Goal: Ask a question

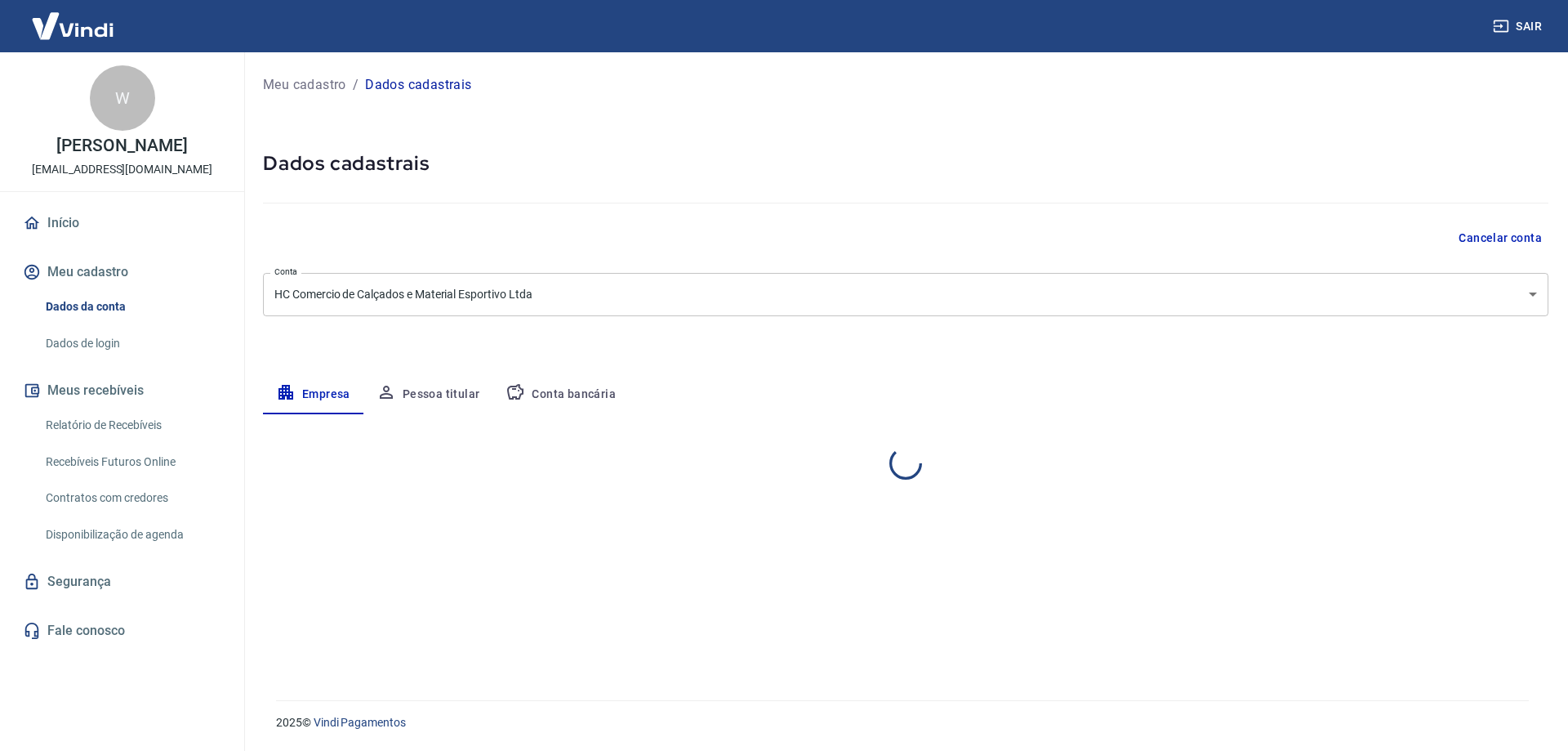
select select "MG"
select select "business"
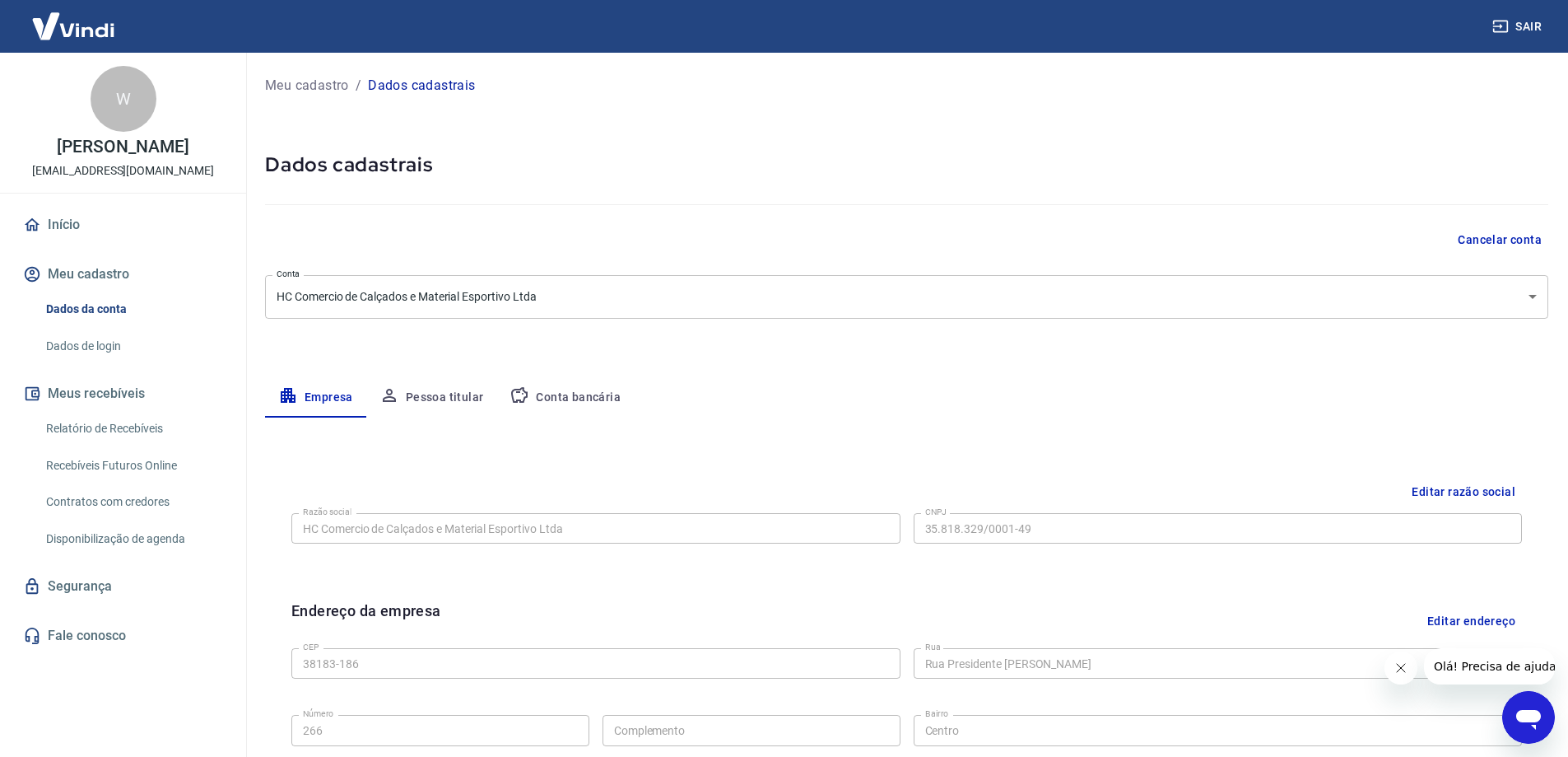
click at [86, 341] on link "Dados de login" at bounding box center [132, 346] width 187 height 34
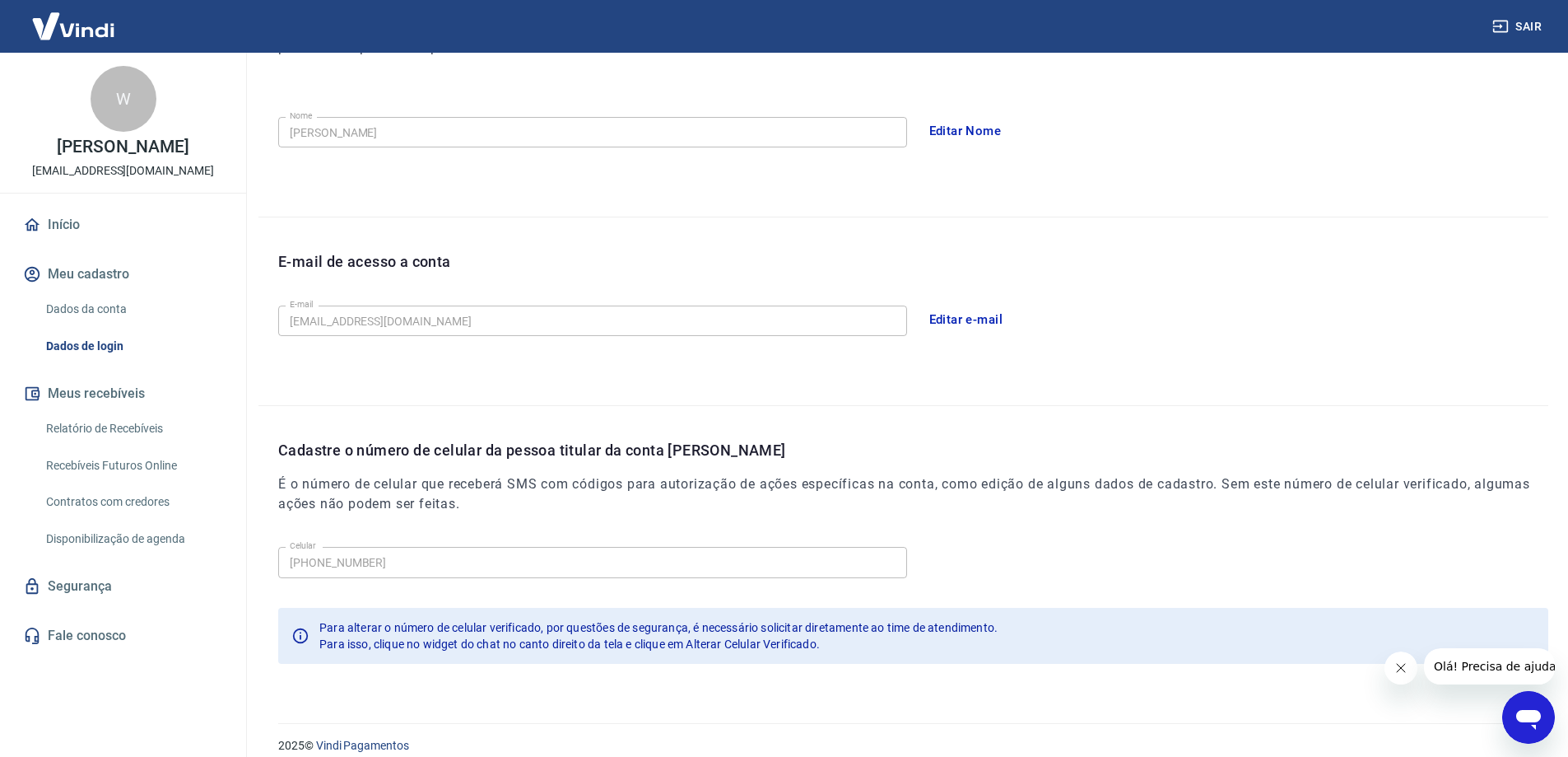
scroll to position [298, 0]
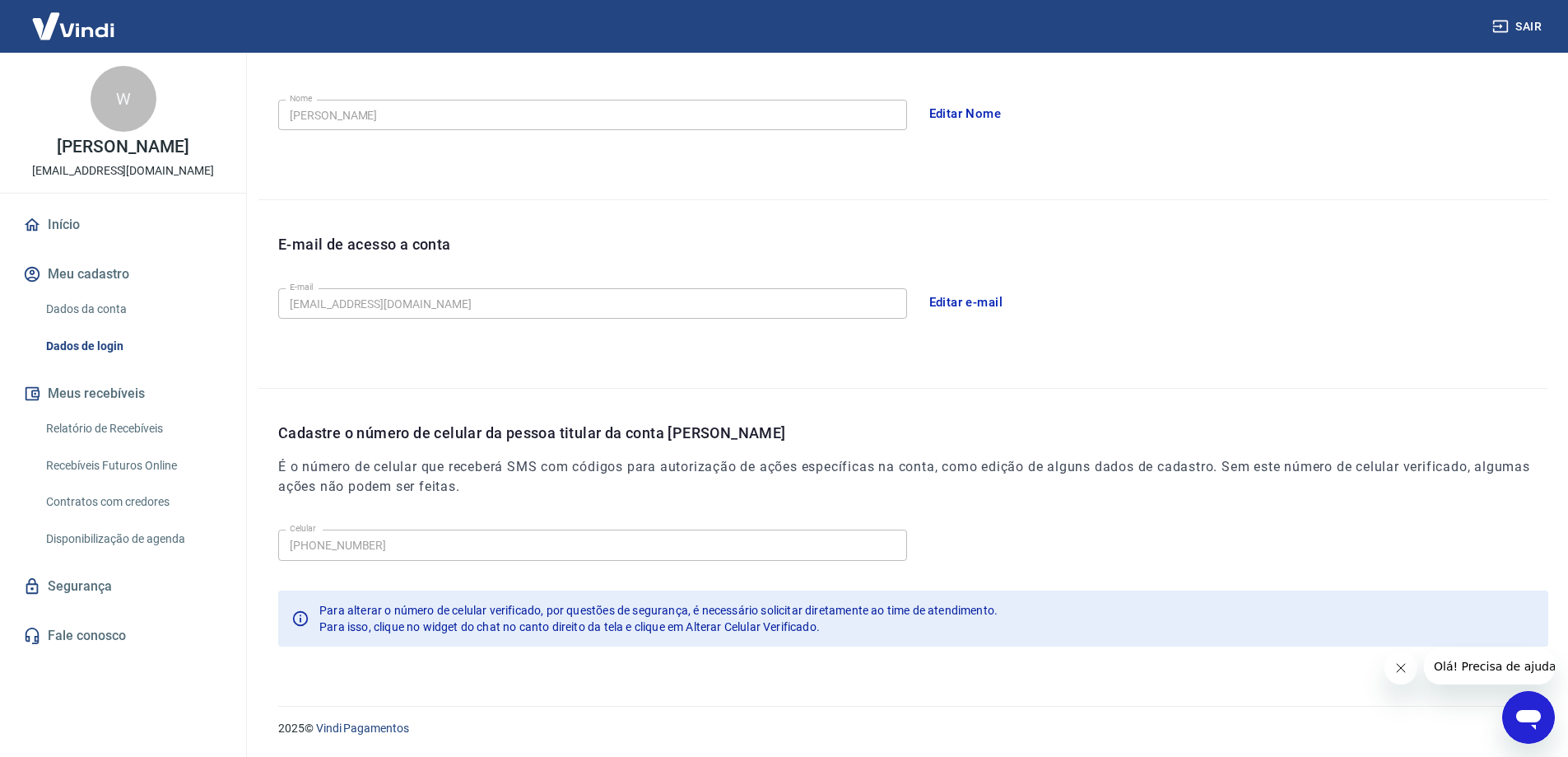
click at [88, 432] on link "Relatório de Recebíveis" at bounding box center [132, 429] width 187 height 34
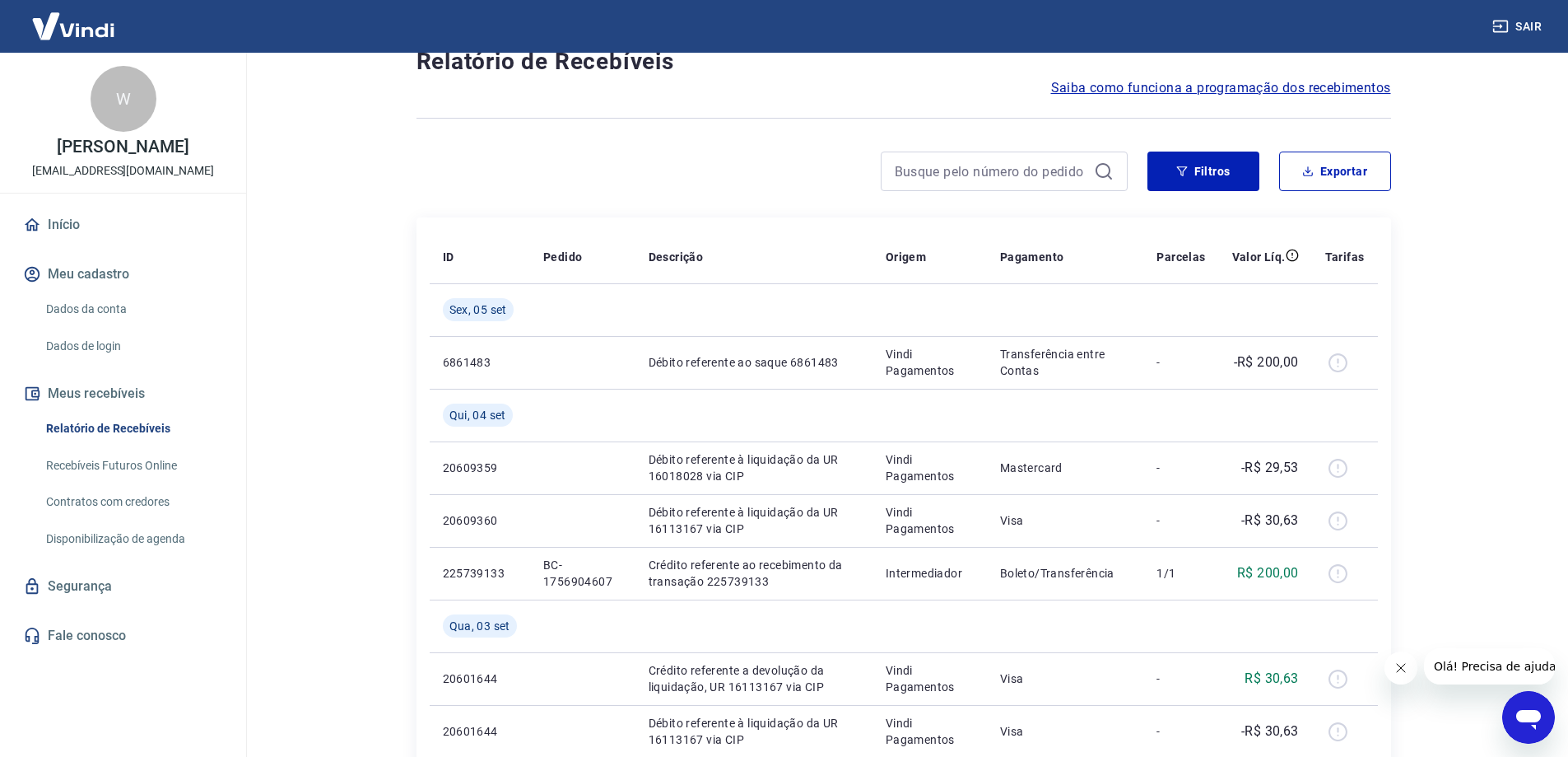
scroll to position [83, 0]
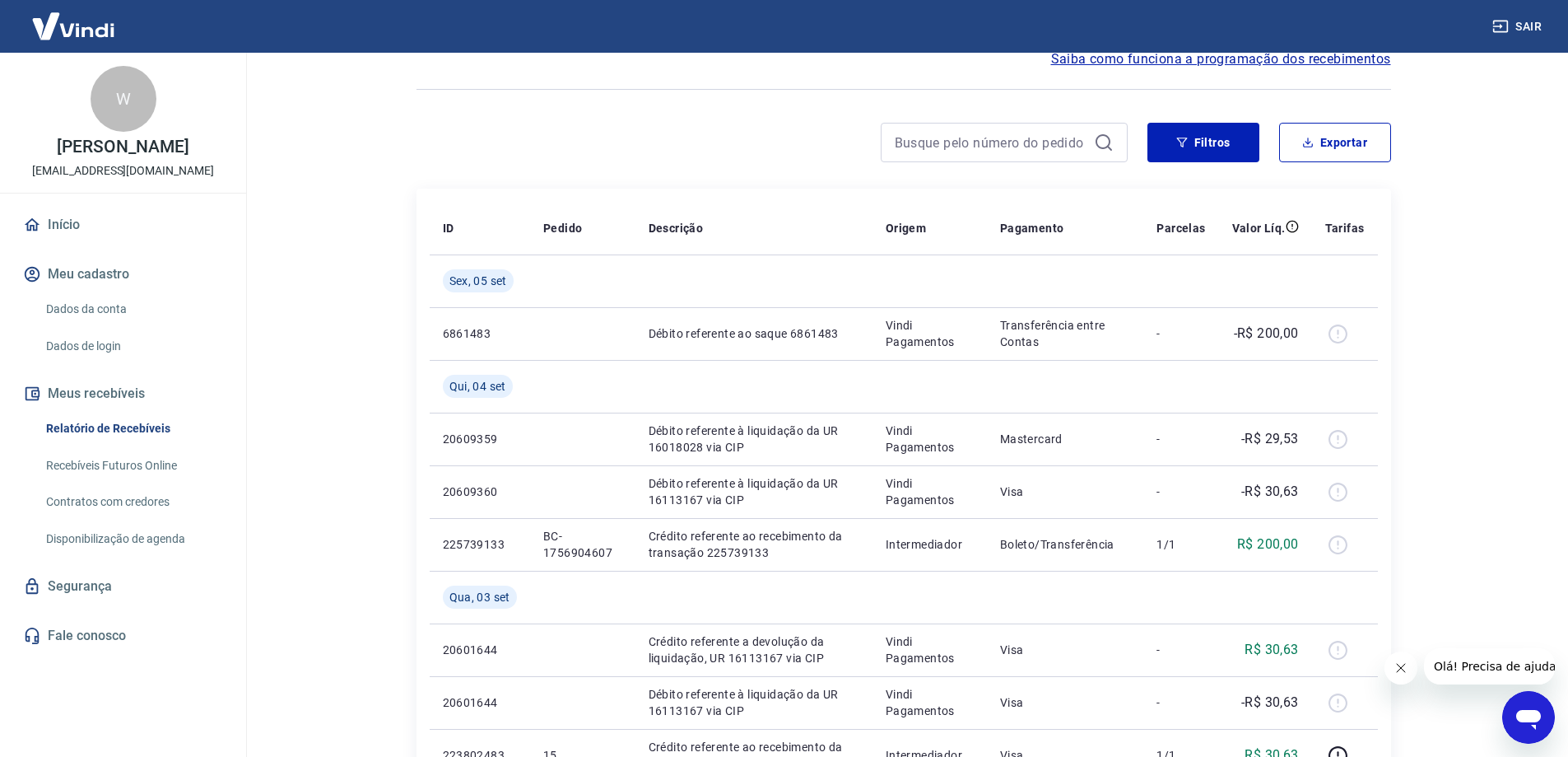
click at [90, 462] on link "Recebíveis Futuros Online" at bounding box center [132, 466] width 187 height 34
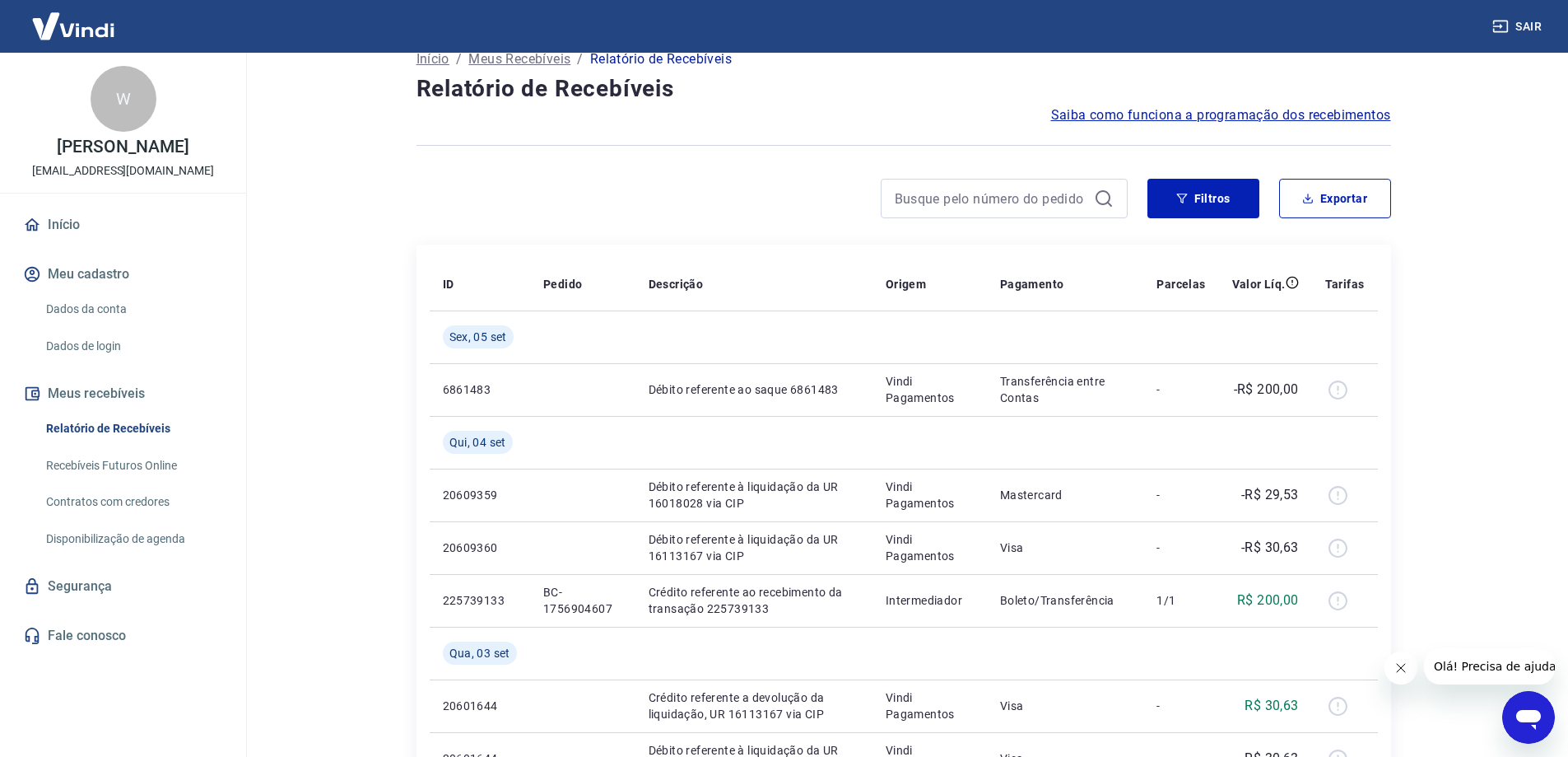
scroll to position [0, 0]
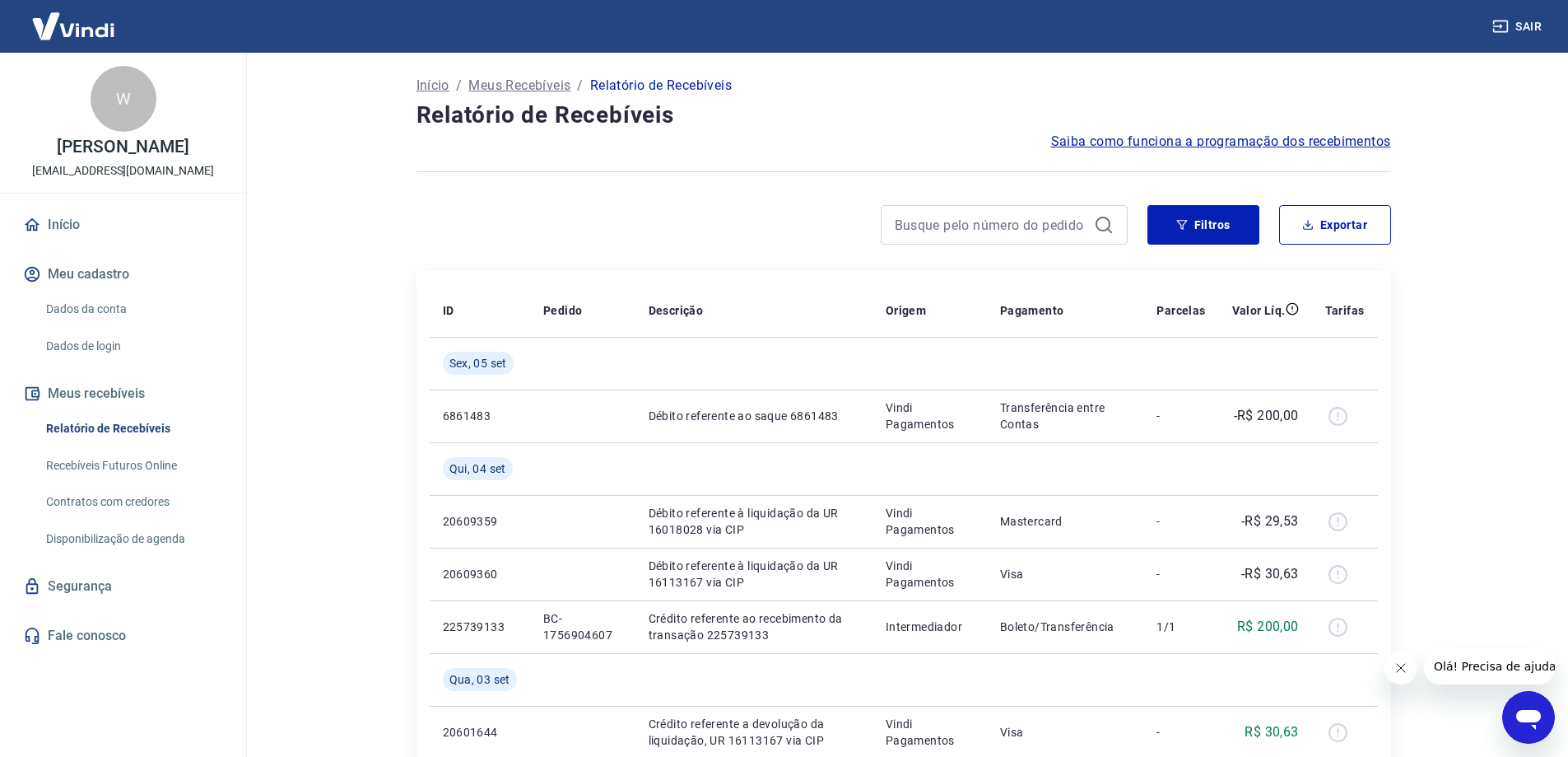
click at [73, 230] on link "Início" at bounding box center [122, 224] width 207 height 36
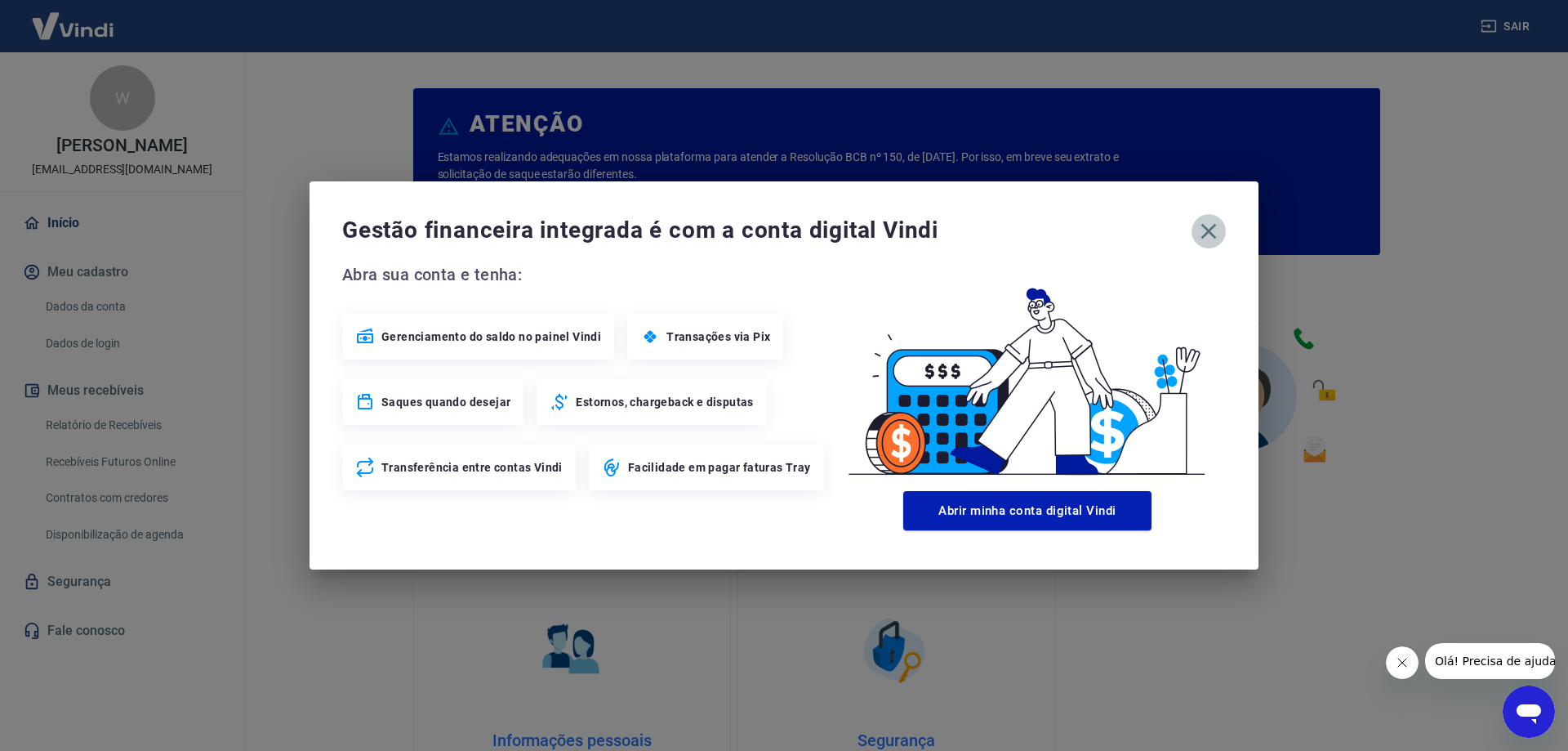
click at [1207, 229] on icon "button" at bounding box center [1209, 231] width 16 height 16
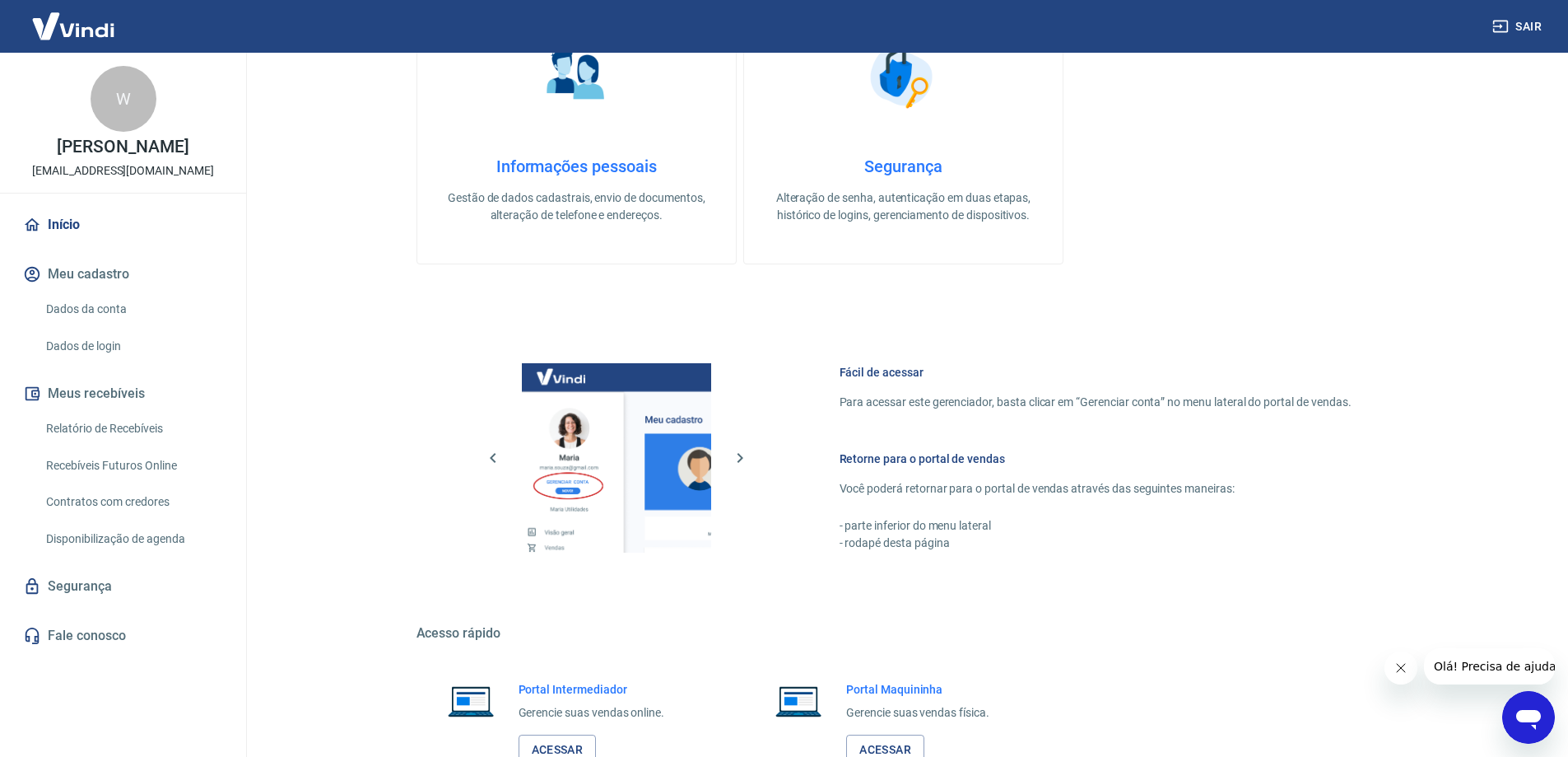
scroll to position [697, 0]
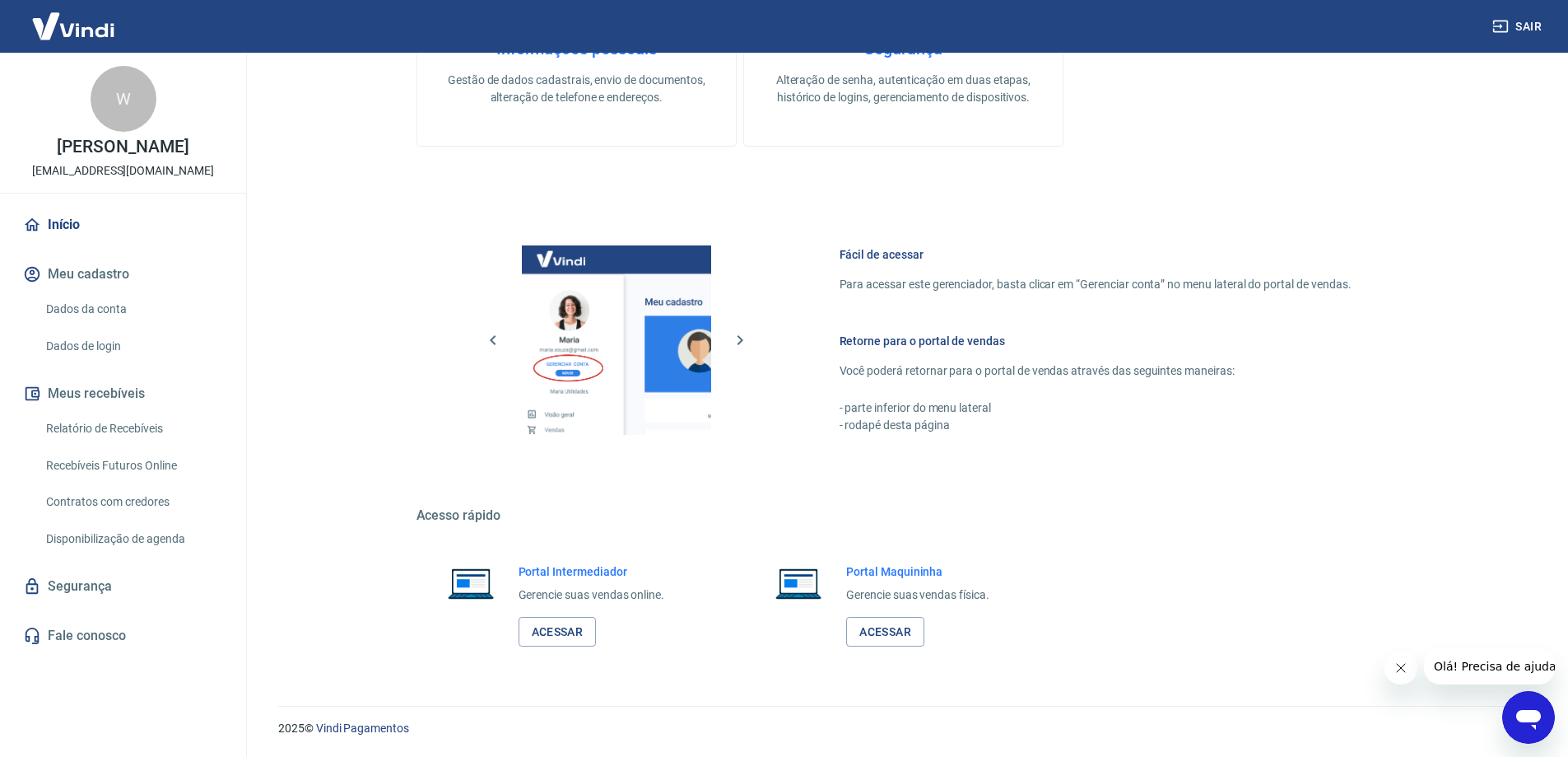
click at [1527, 716] on icon "Abrir janela de mensagens" at bounding box center [1528, 719] width 24 height 19
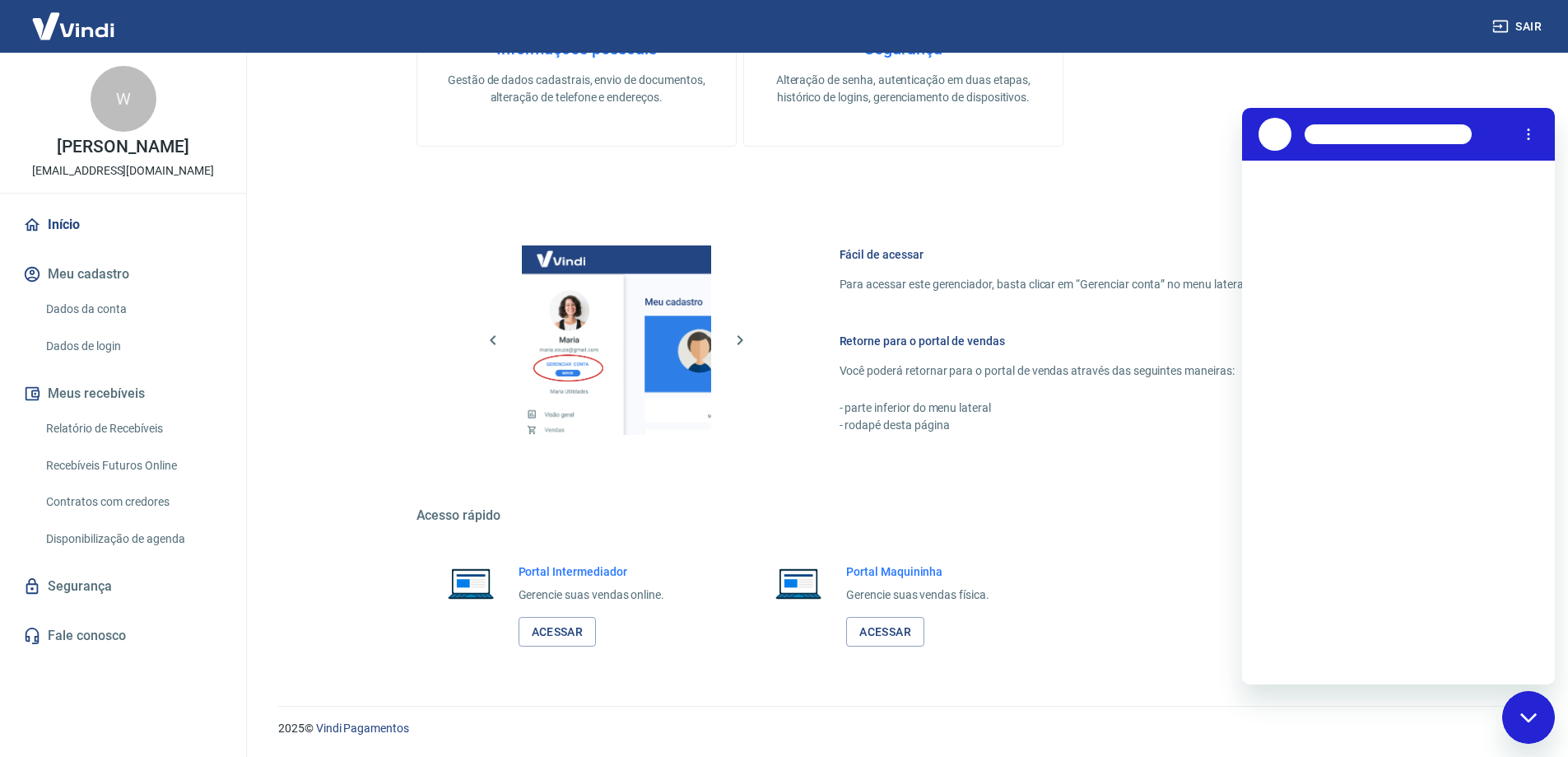
scroll to position [0, 0]
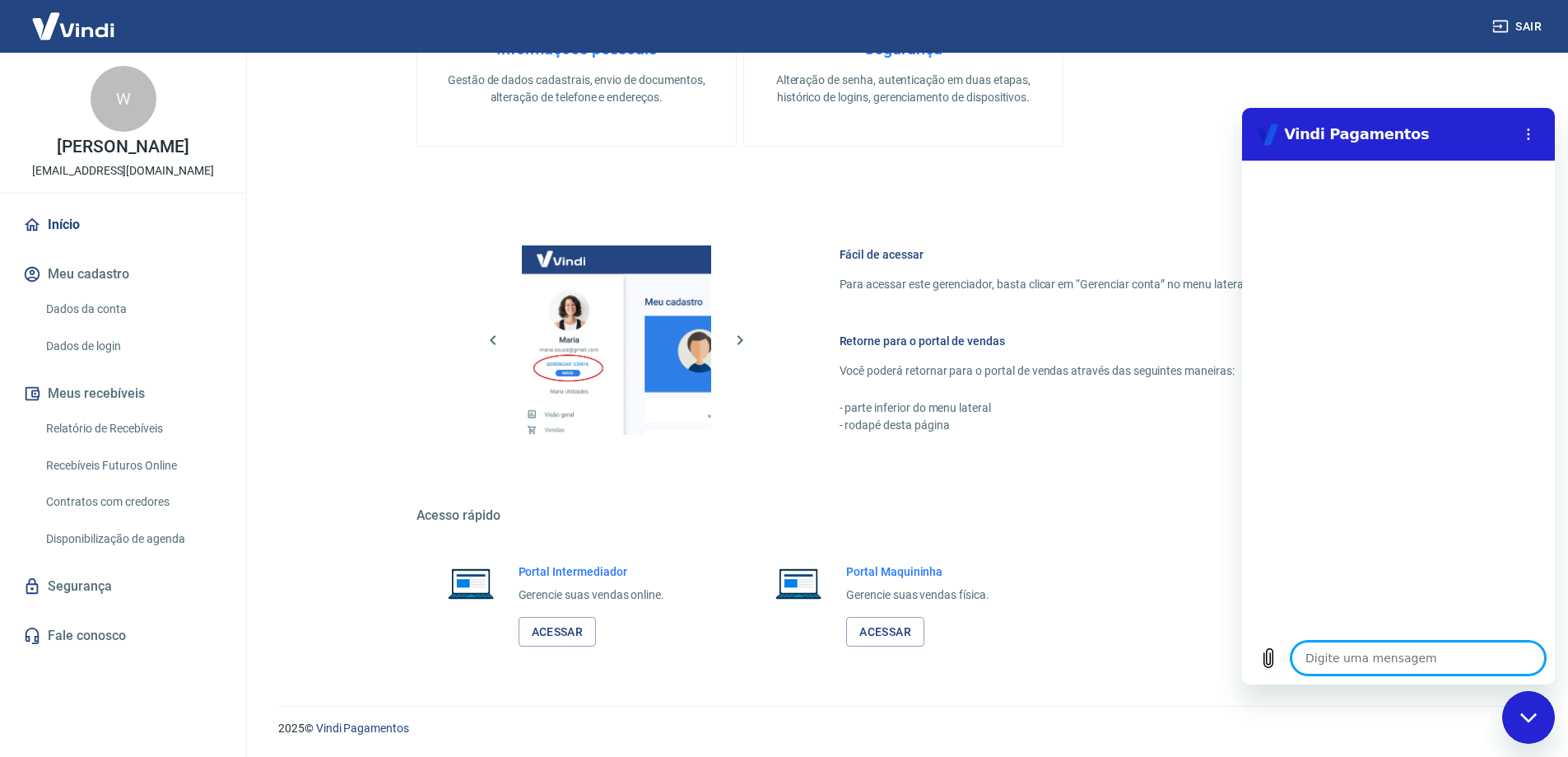
click at [1363, 652] on textarea at bounding box center [1419, 657] width 253 height 33
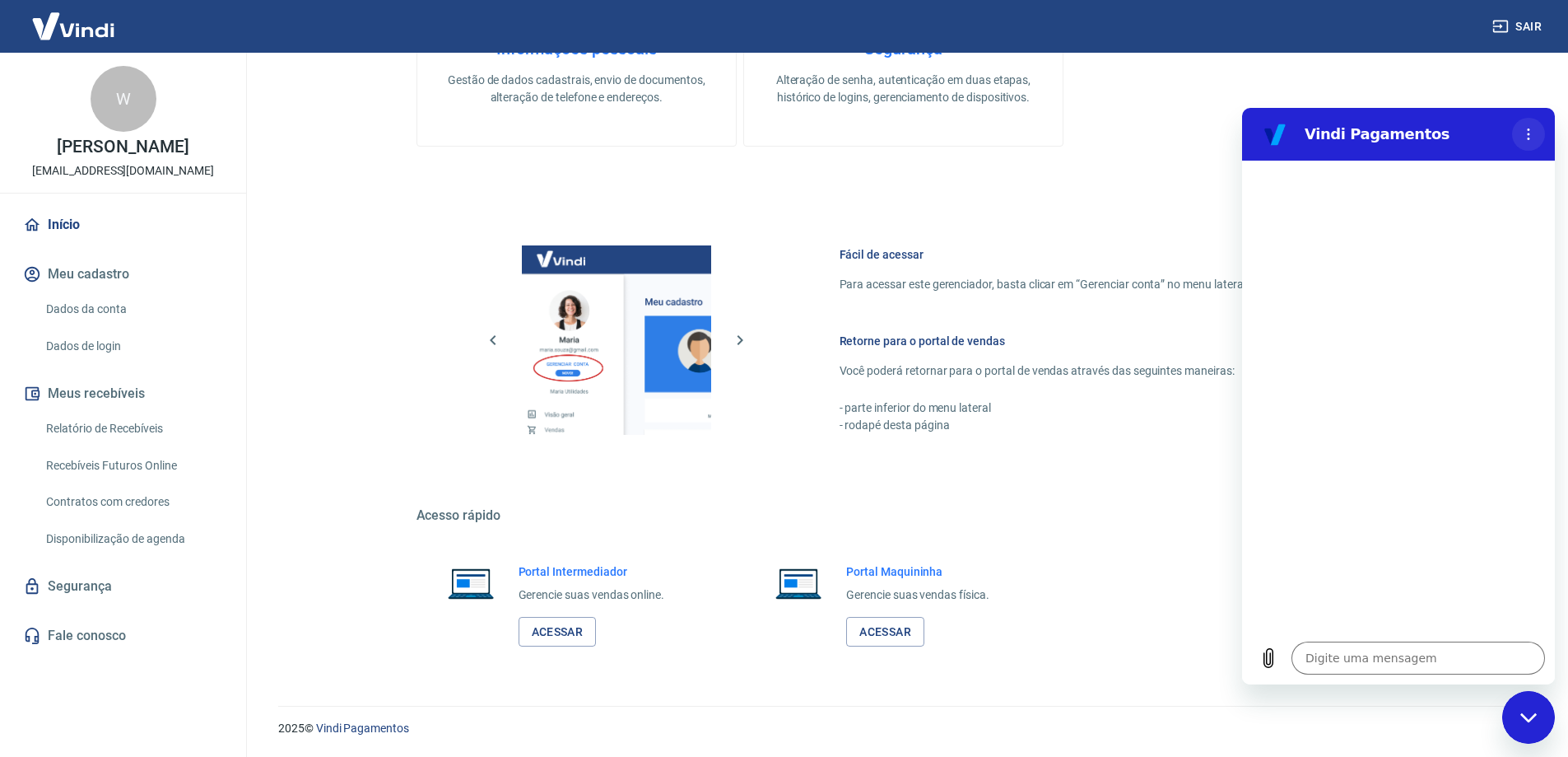
click at [1525, 132] on icon "Menu de opções" at bounding box center [1529, 134] width 14 height 14
click at [1203, 135] on div "Informações pessoais Gestão de dados cadastrais, envio de documentos, alteração…" at bounding box center [904, 12] width 975 height 270
type textarea "x"
click at [78, 313] on link "Dados da conta" at bounding box center [132, 309] width 187 height 34
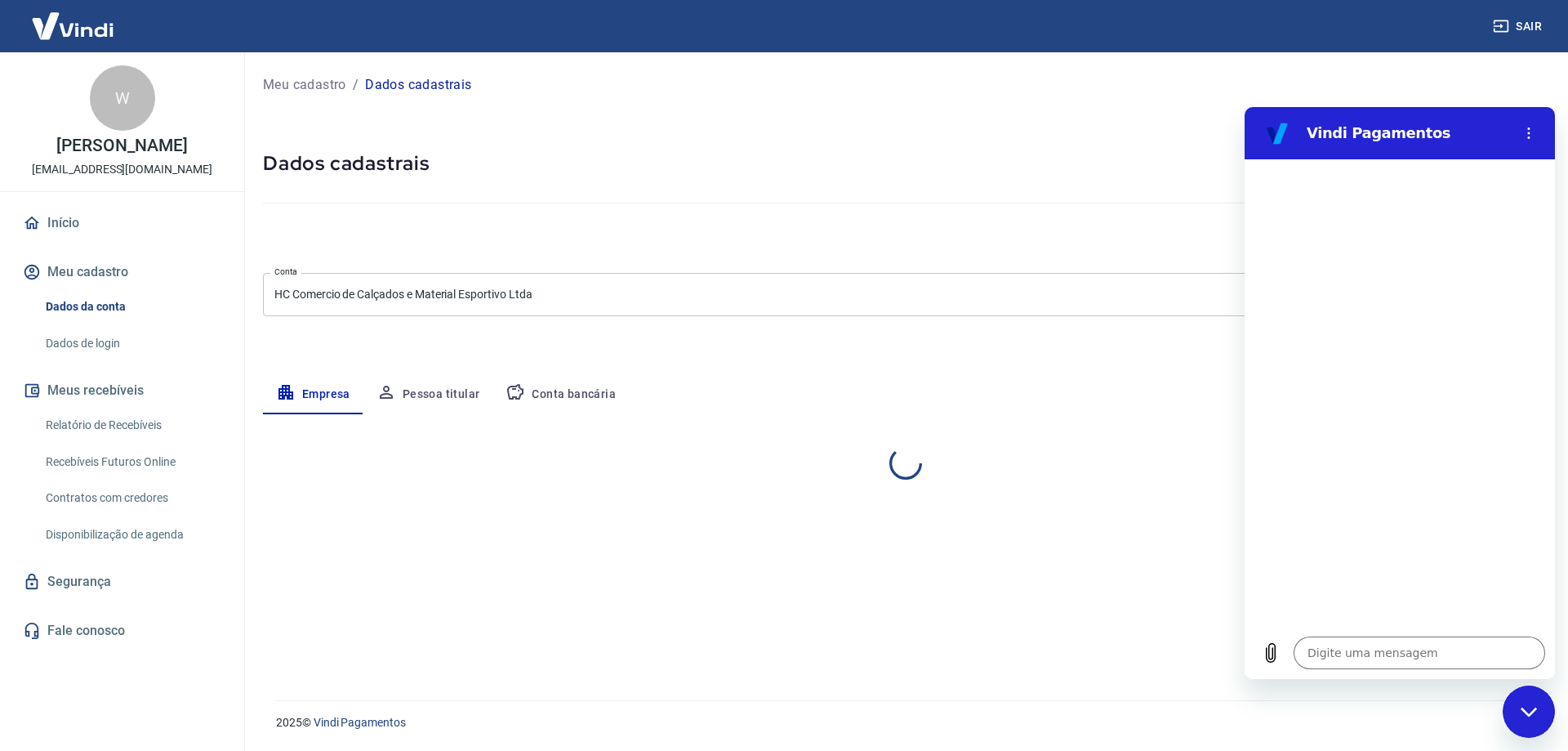
select select "MG"
select select "business"
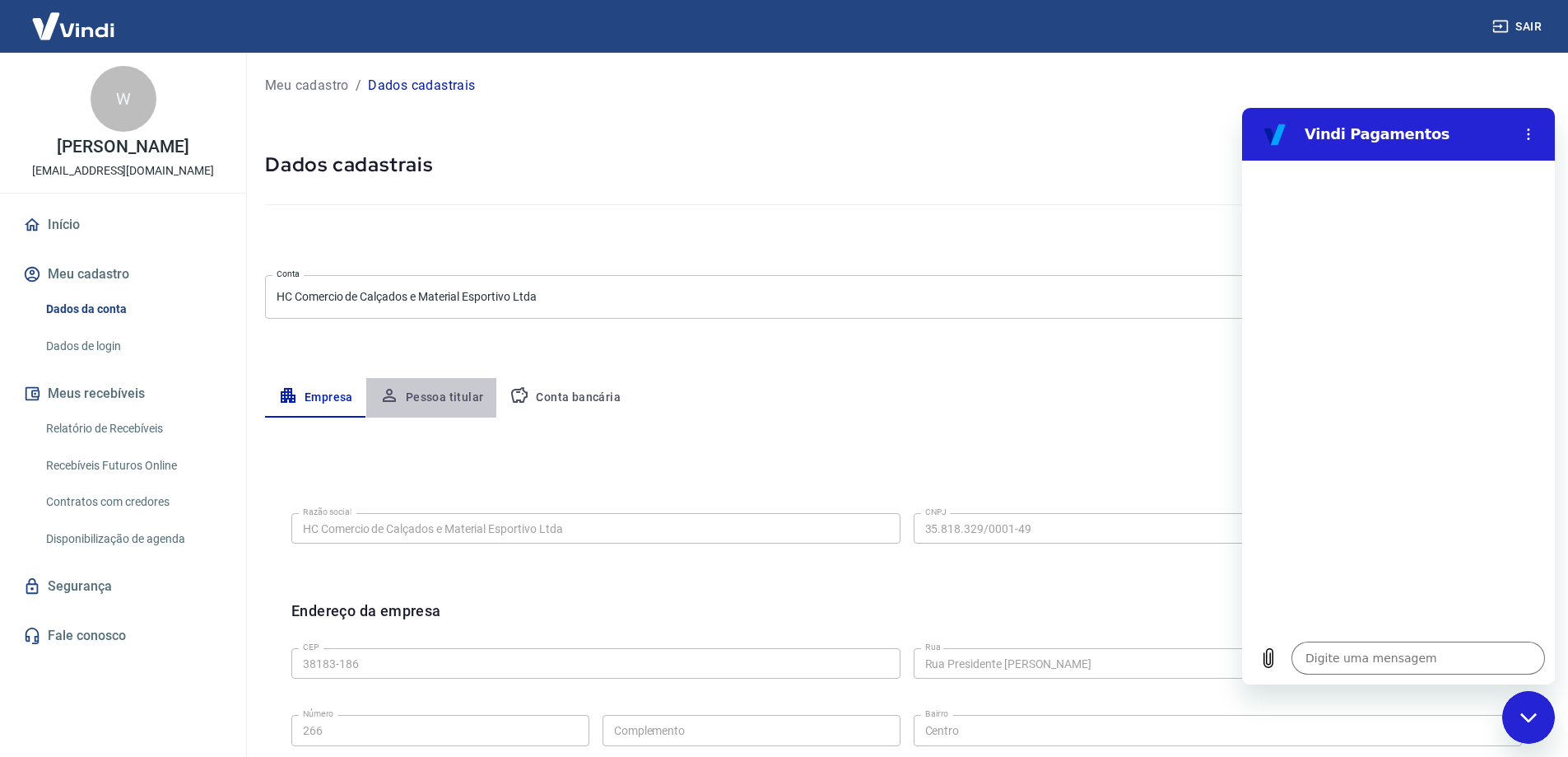
click at [426, 392] on button "Pessoa titular" at bounding box center [431, 397] width 131 height 40
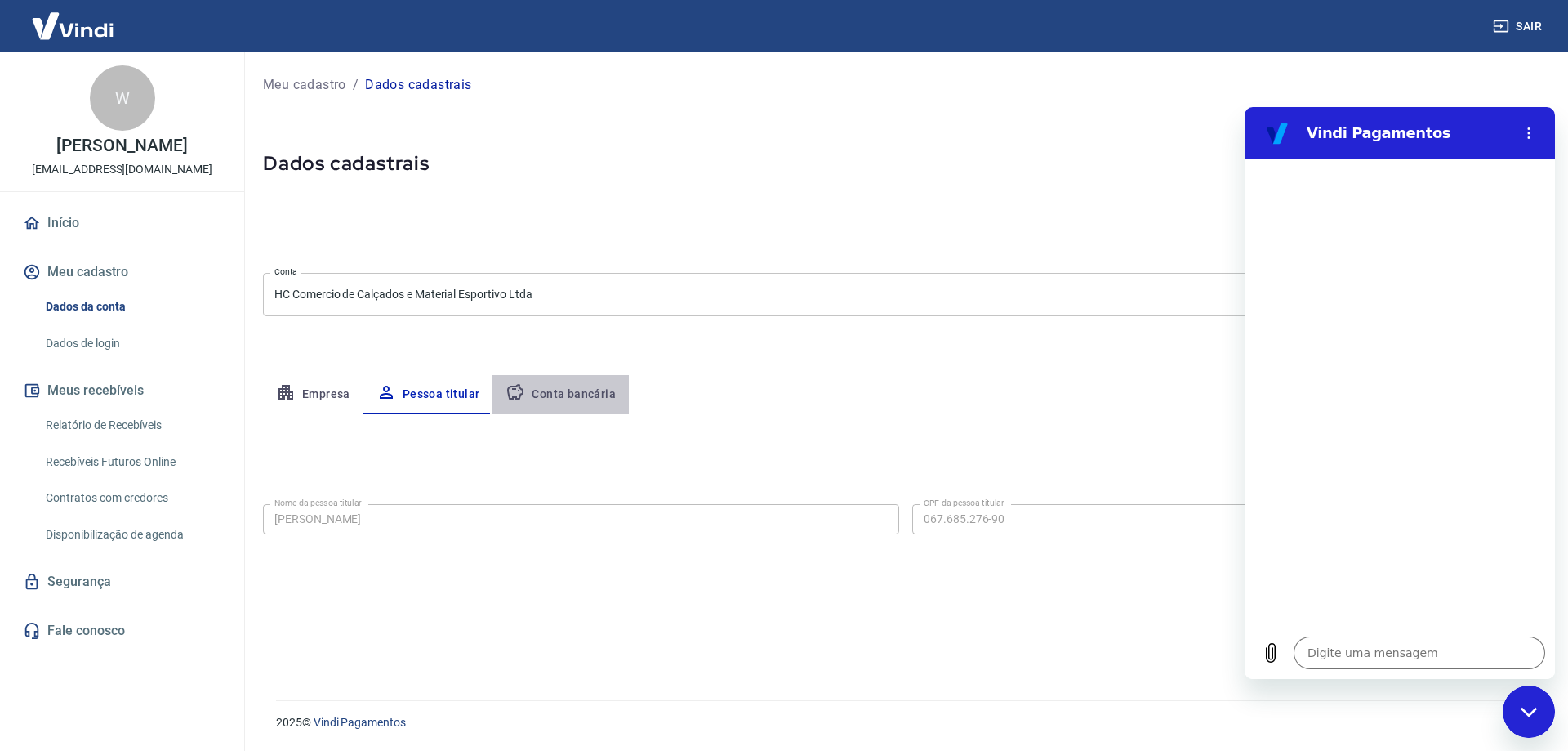
click at [565, 395] on button "Conta bancária" at bounding box center [560, 394] width 136 height 39
select select "1"
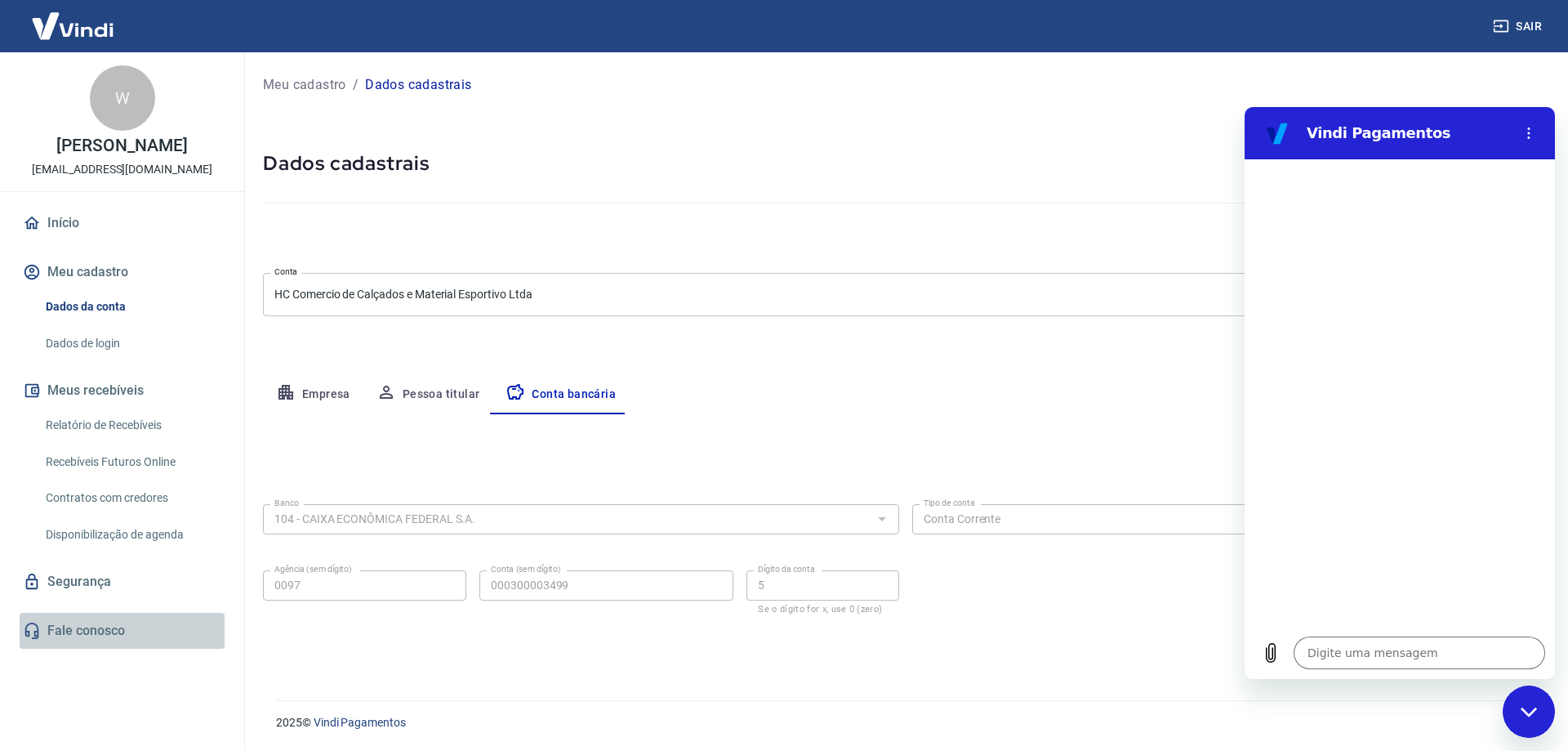
click at [75, 618] on link "Fale conosco" at bounding box center [121, 630] width 205 height 36
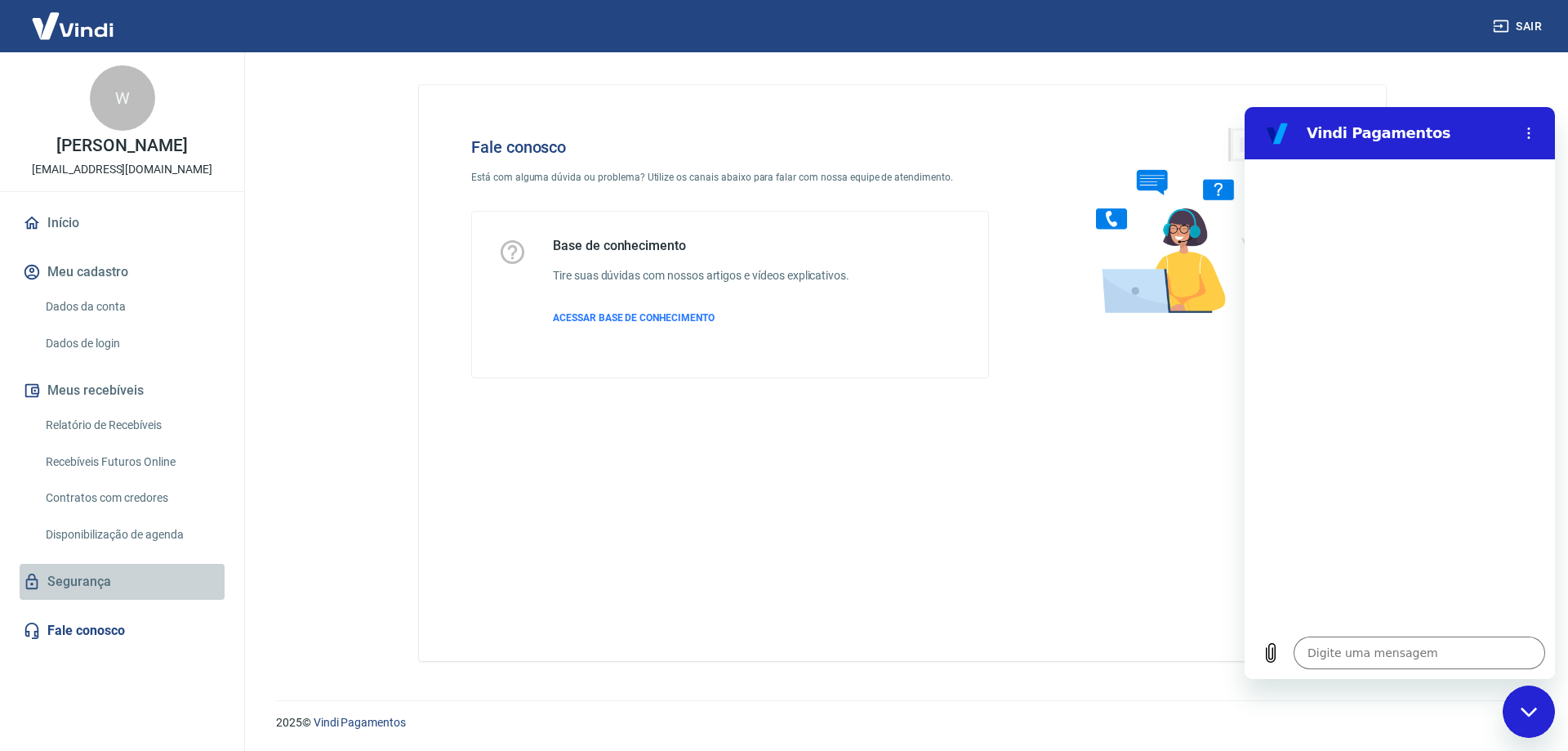
click at [88, 577] on link "Segurança" at bounding box center [121, 581] width 205 height 36
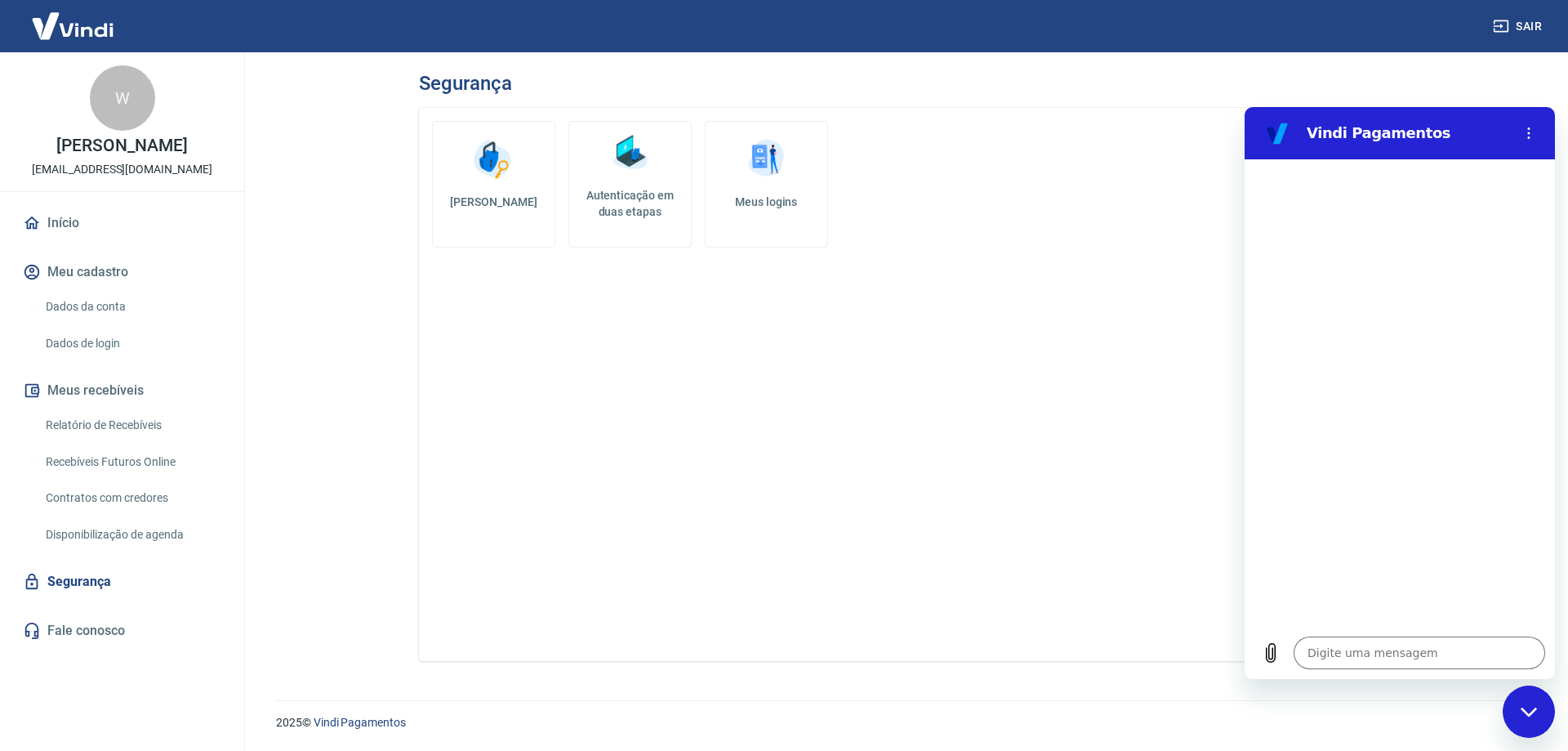
click at [790, 328] on div "Alterar senha Autenticação em duas etapas Meus logins" at bounding box center [902, 384] width 967 height 553
type textarea "x"
click at [88, 23] on img at bounding box center [72, 26] width 106 height 50
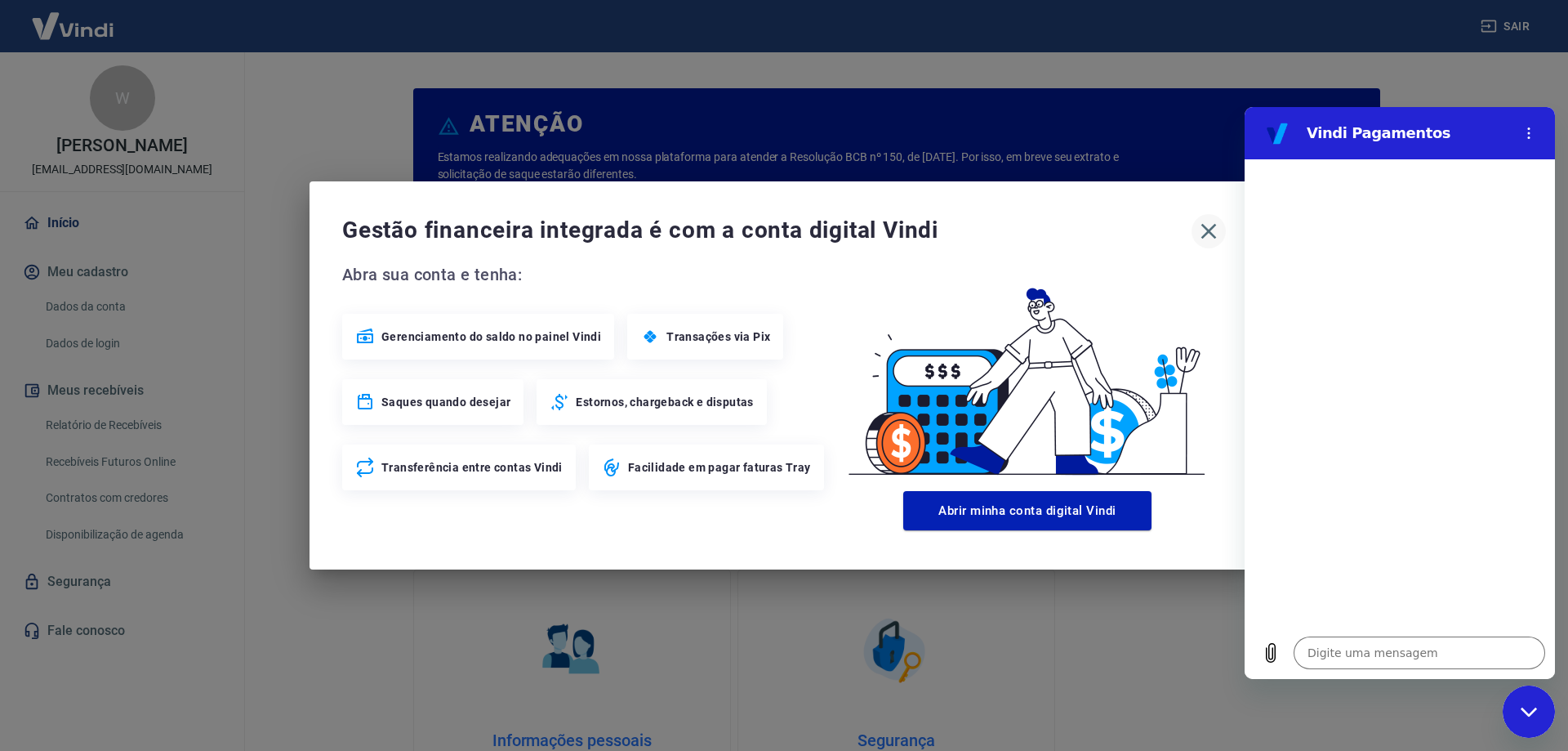
click at [1208, 235] on icon "button" at bounding box center [1208, 230] width 26 height 26
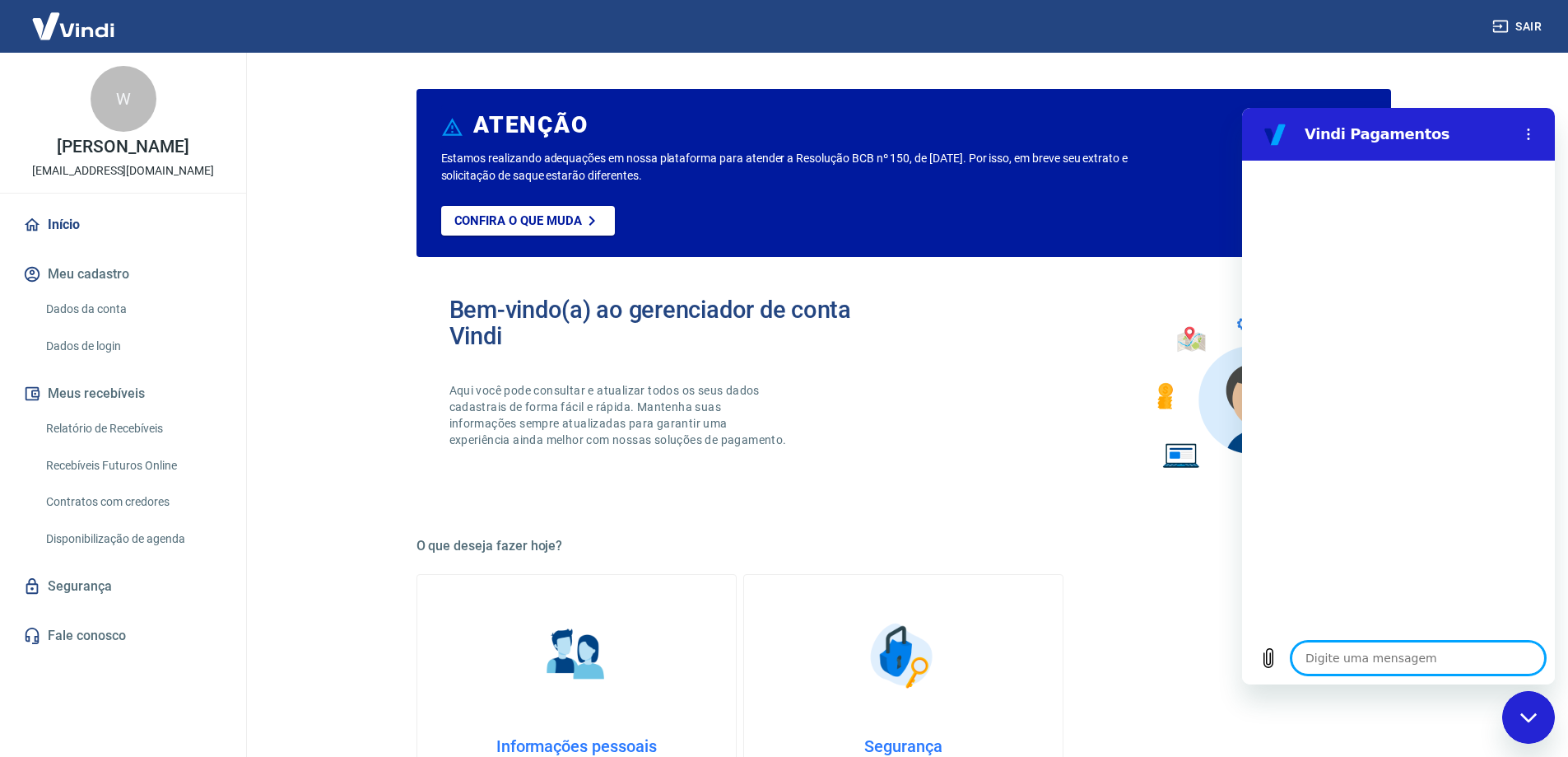
click at [1381, 647] on textarea at bounding box center [1419, 657] width 253 height 33
type textarea "G"
type textarea "x"
type textarea "Go"
type textarea "x"
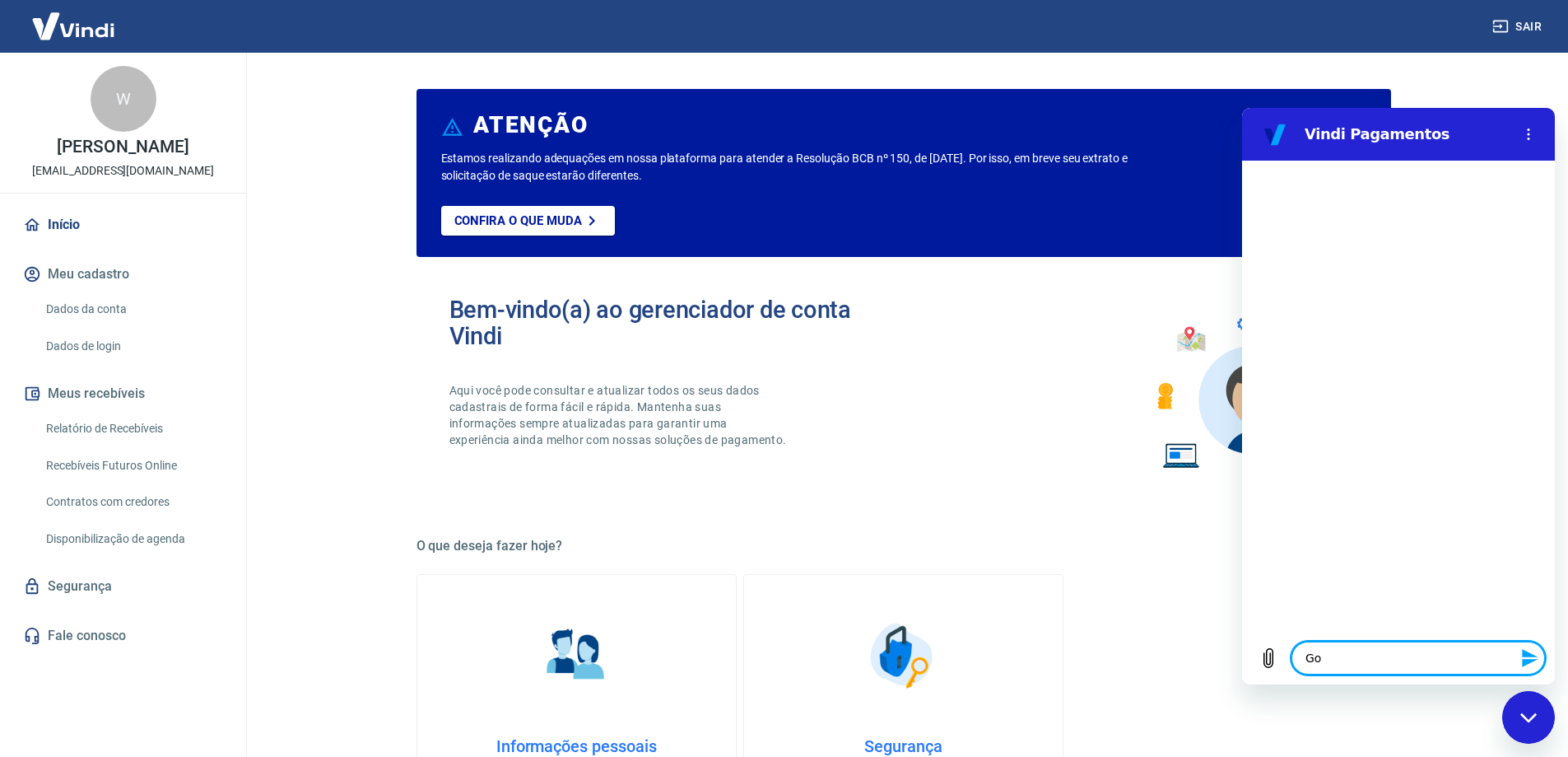
type textarea "Gos"
type textarea "x"
type textarea "Gost"
type textarea "x"
type textarea "Gosta"
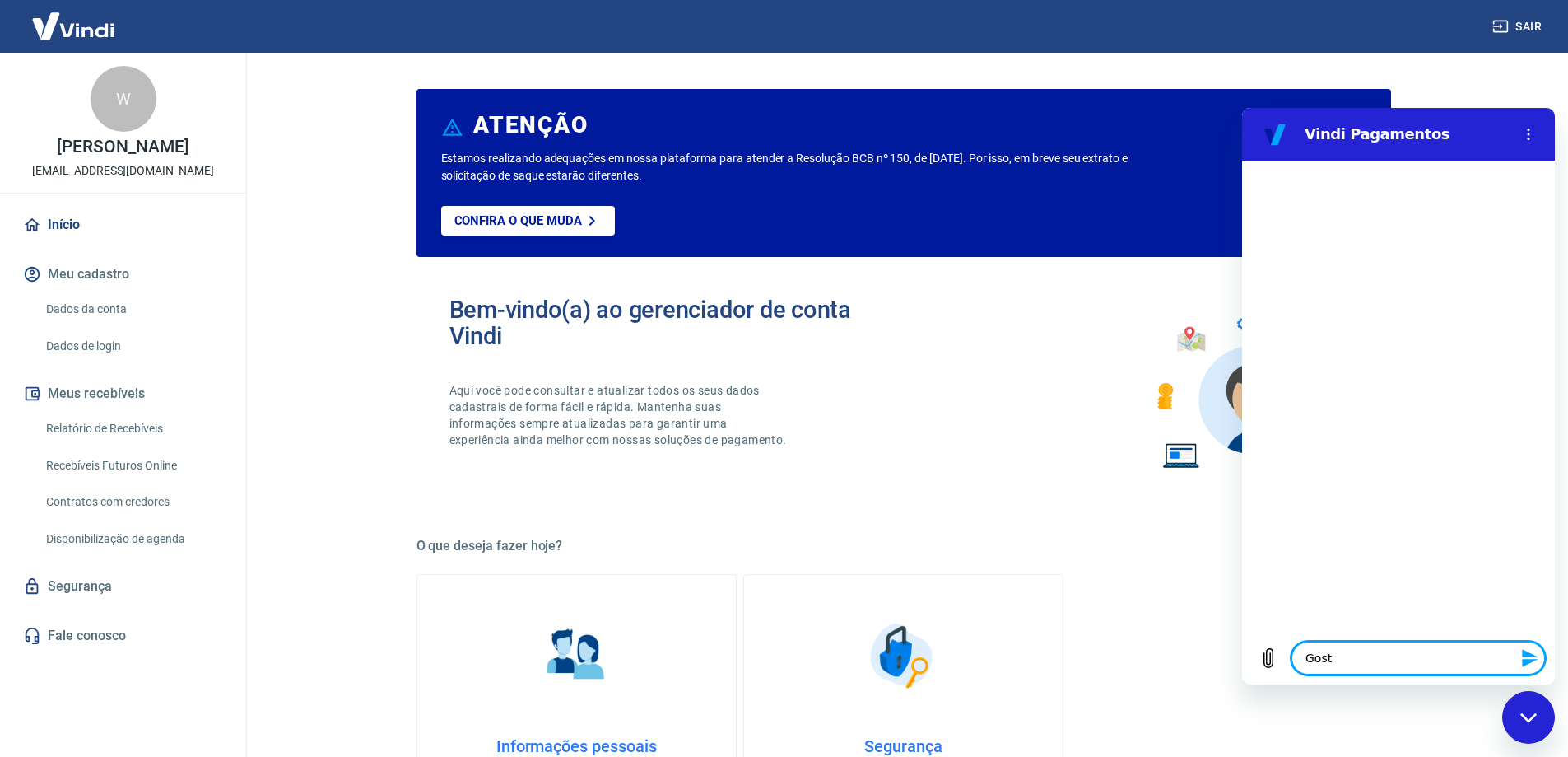
type textarea "x"
type textarea "Gostar"
type textarea "x"
type textarea "Gostari"
type textarea "x"
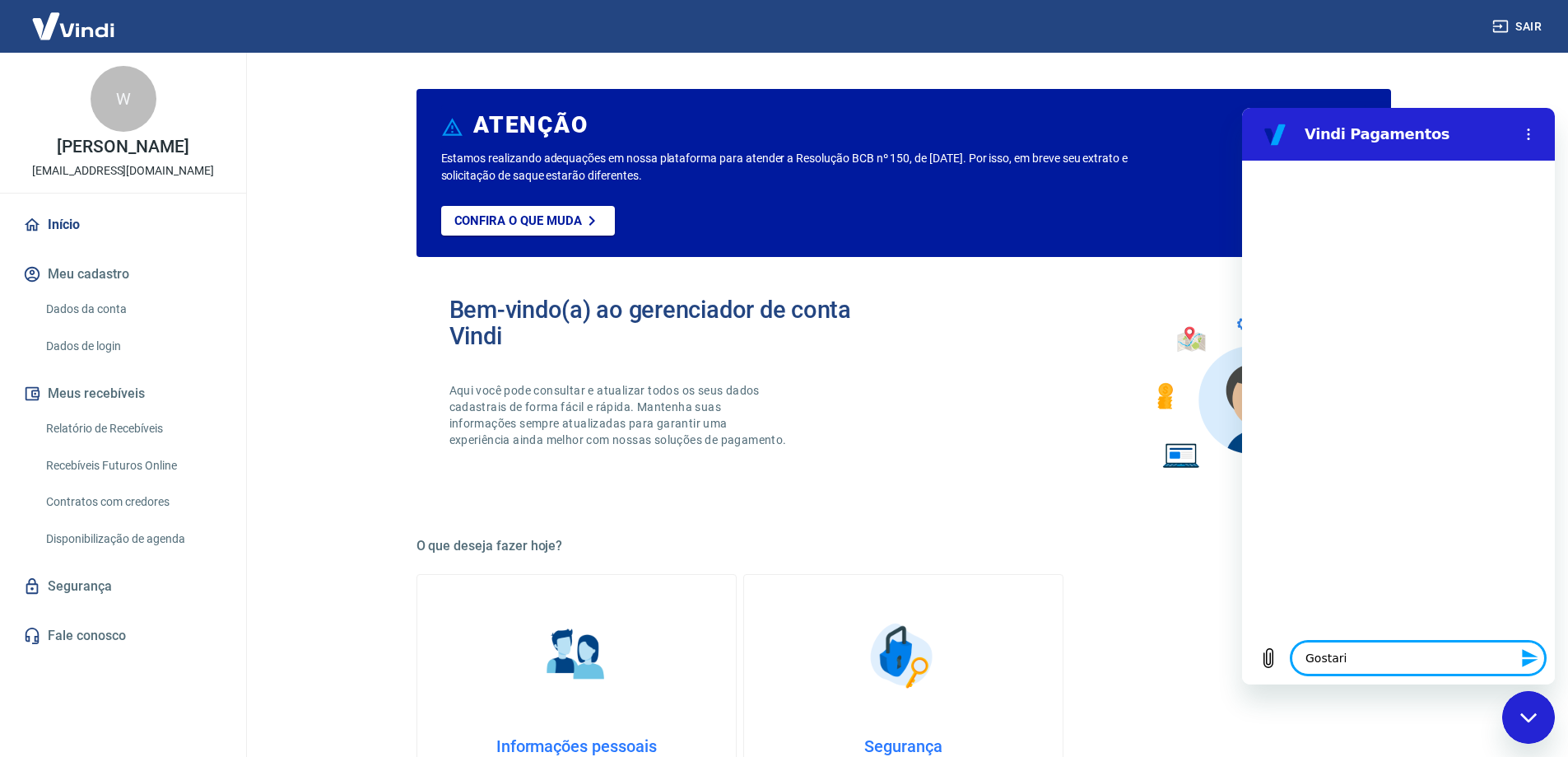
type textarea "Gostaria"
type textarea "x"
type textarea "Gostaria"
type textarea "x"
type textarea "Gostaria d"
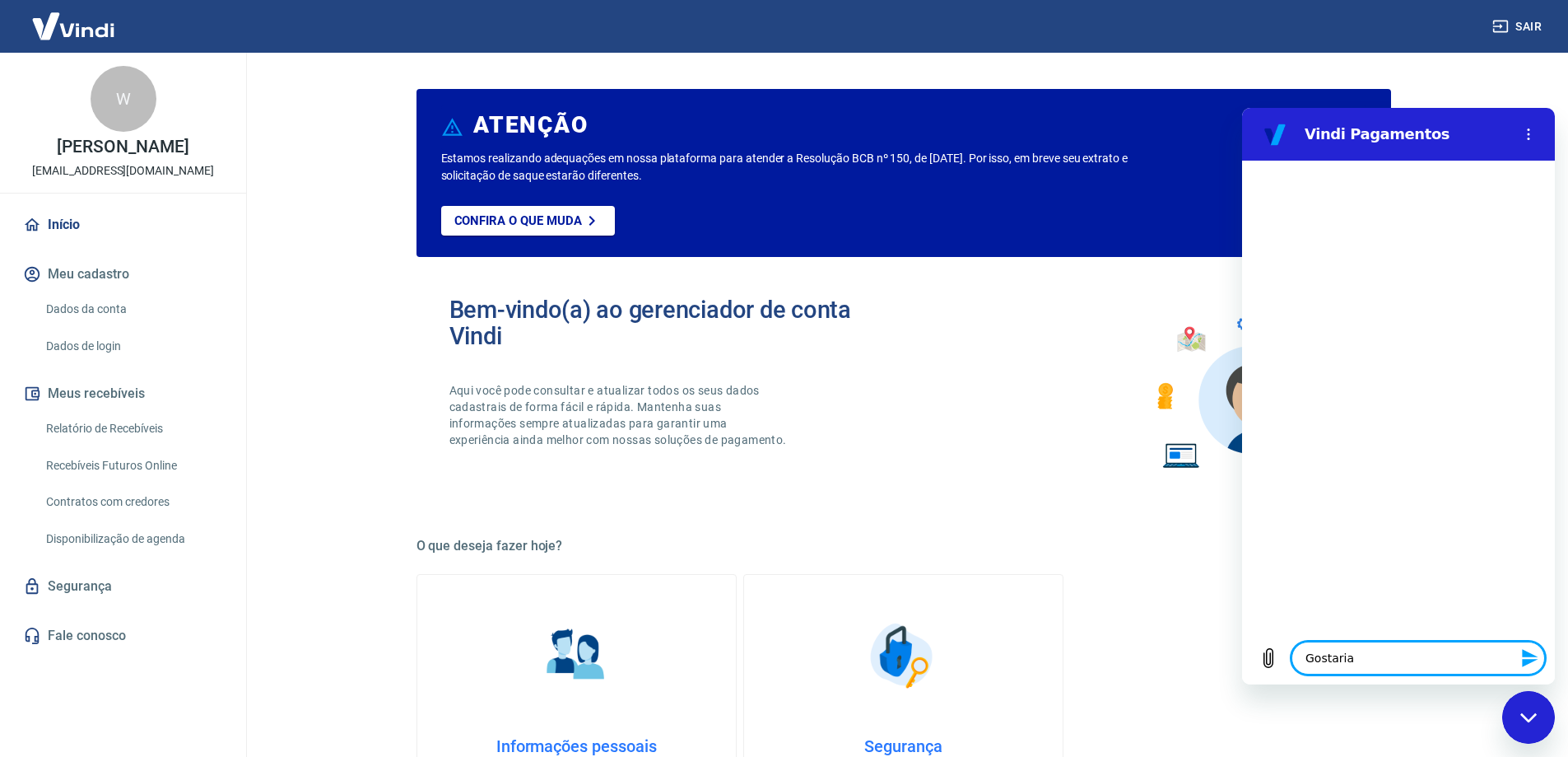
type textarea "x"
type textarea "Gostaria de"
type textarea "x"
type textarea "Gostaria de"
type textarea "x"
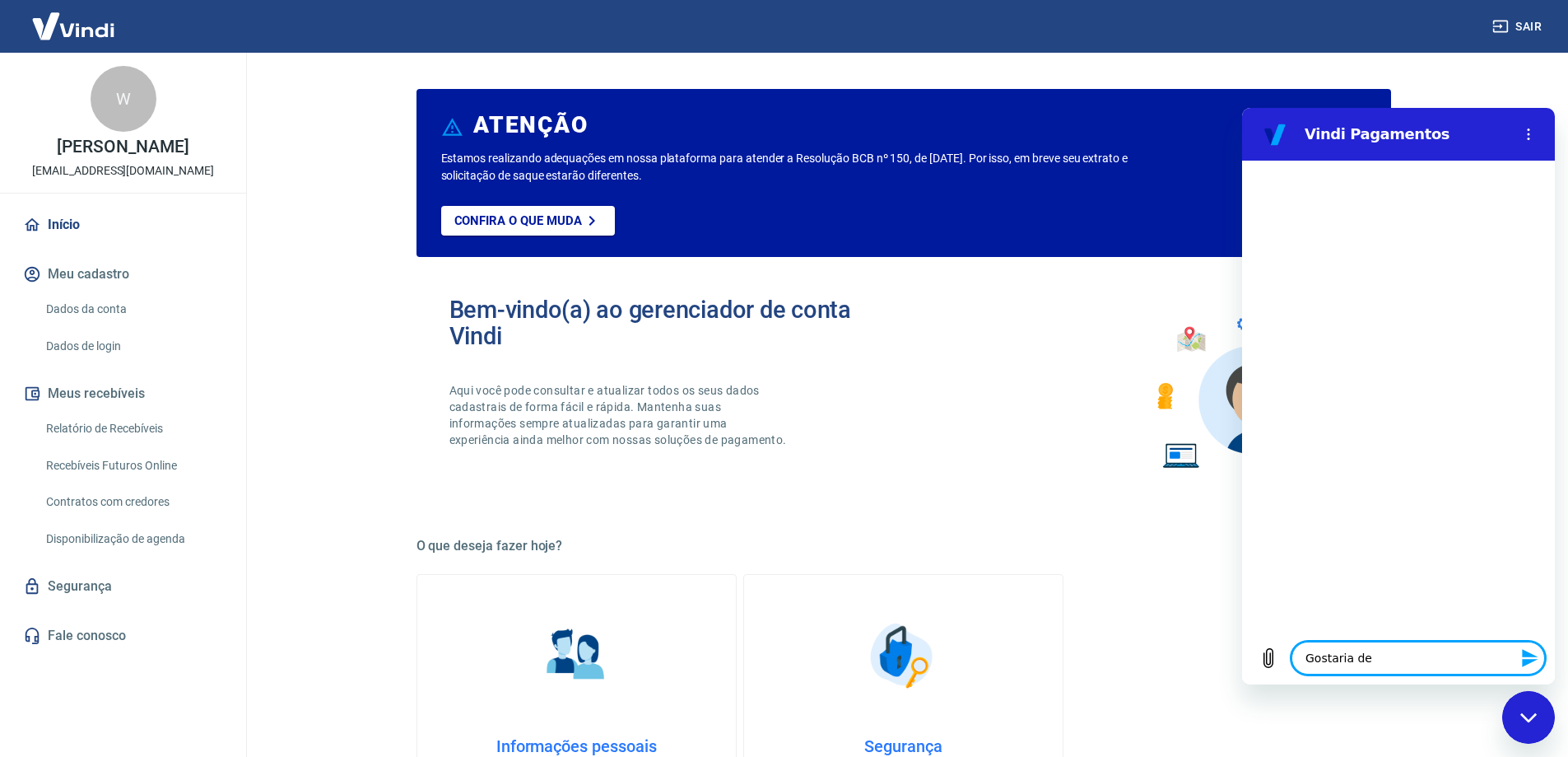
type textarea "Gostaria de e"
type textarea "x"
type textarea "Gostaria de e"
type textarea "x"
type textarea "Gostaria de"
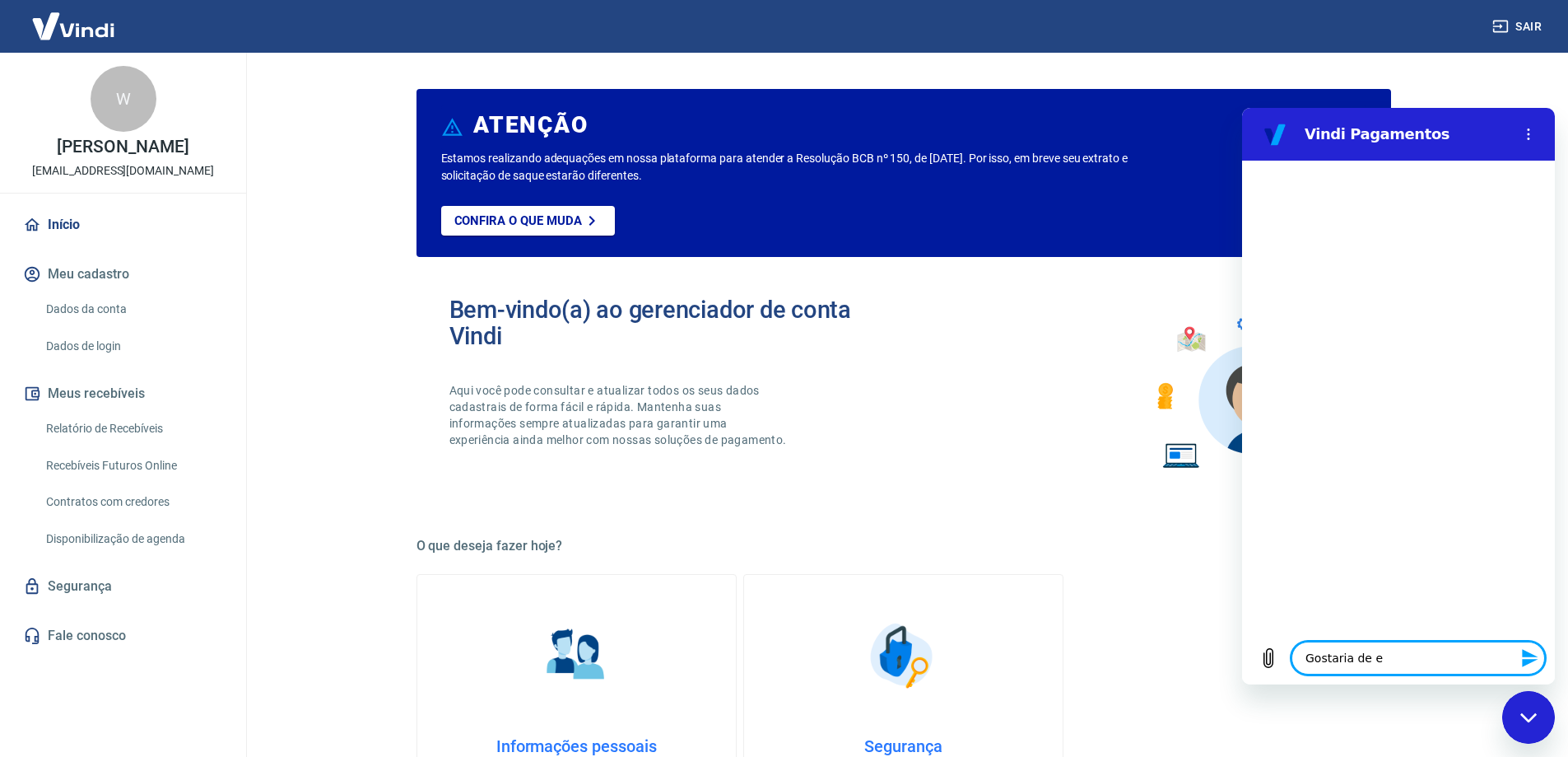
type textarea "x"
type textarea "Gostaria de i"
type textarea "x"
type textarea "Gostaria de in"
type textarea "x"
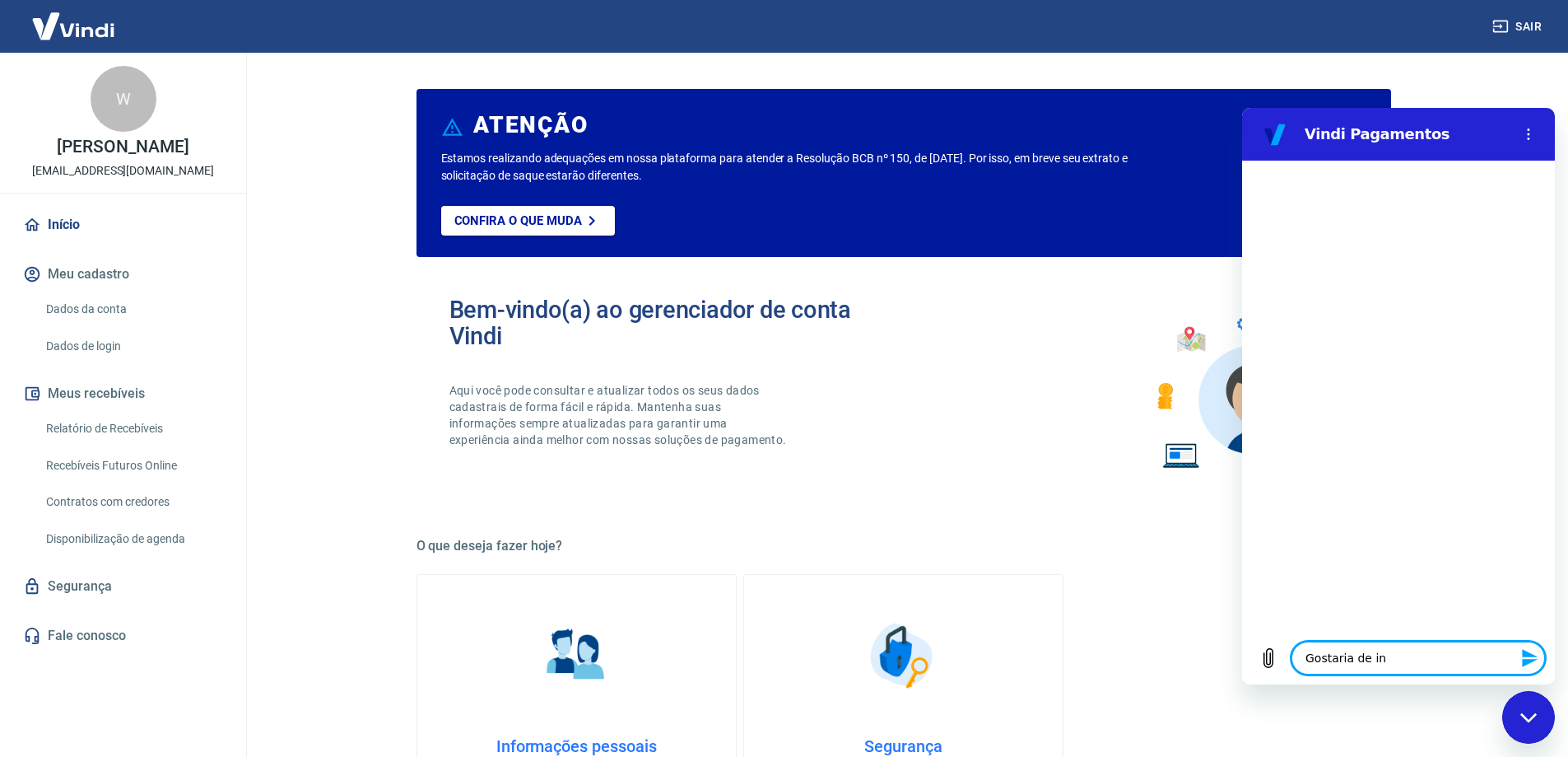
type textarea "Gostaria de inc"
type textarea "x"
type textarea "Gostaria de incl"
type textarea "x"
type textarea "Gostaria de inclu"
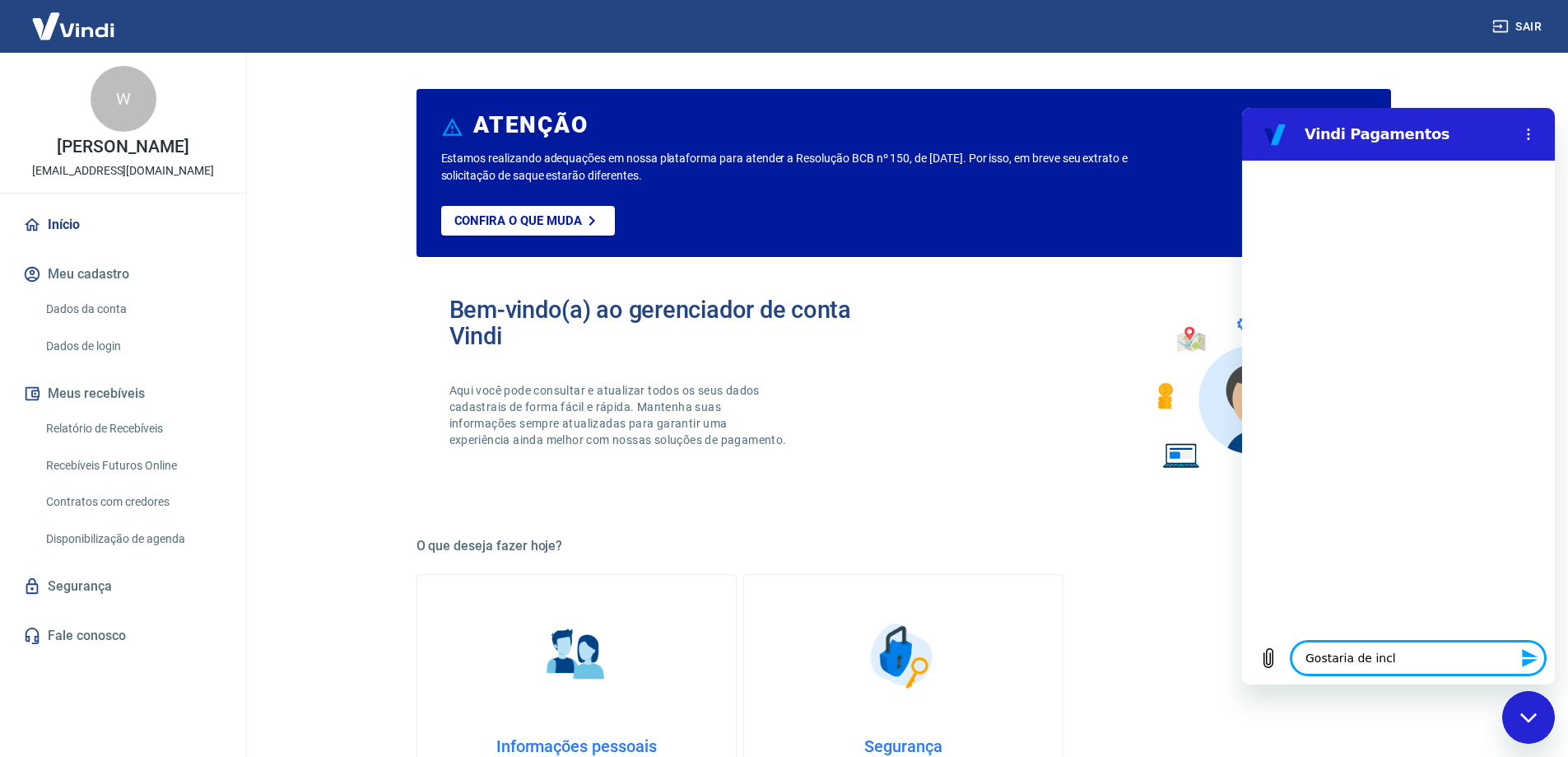
type textarea "x"
type textarea "Gostaria de inclui"
type textarea "x"
type textarea "Gostaria de incluir"
type textarea "x"
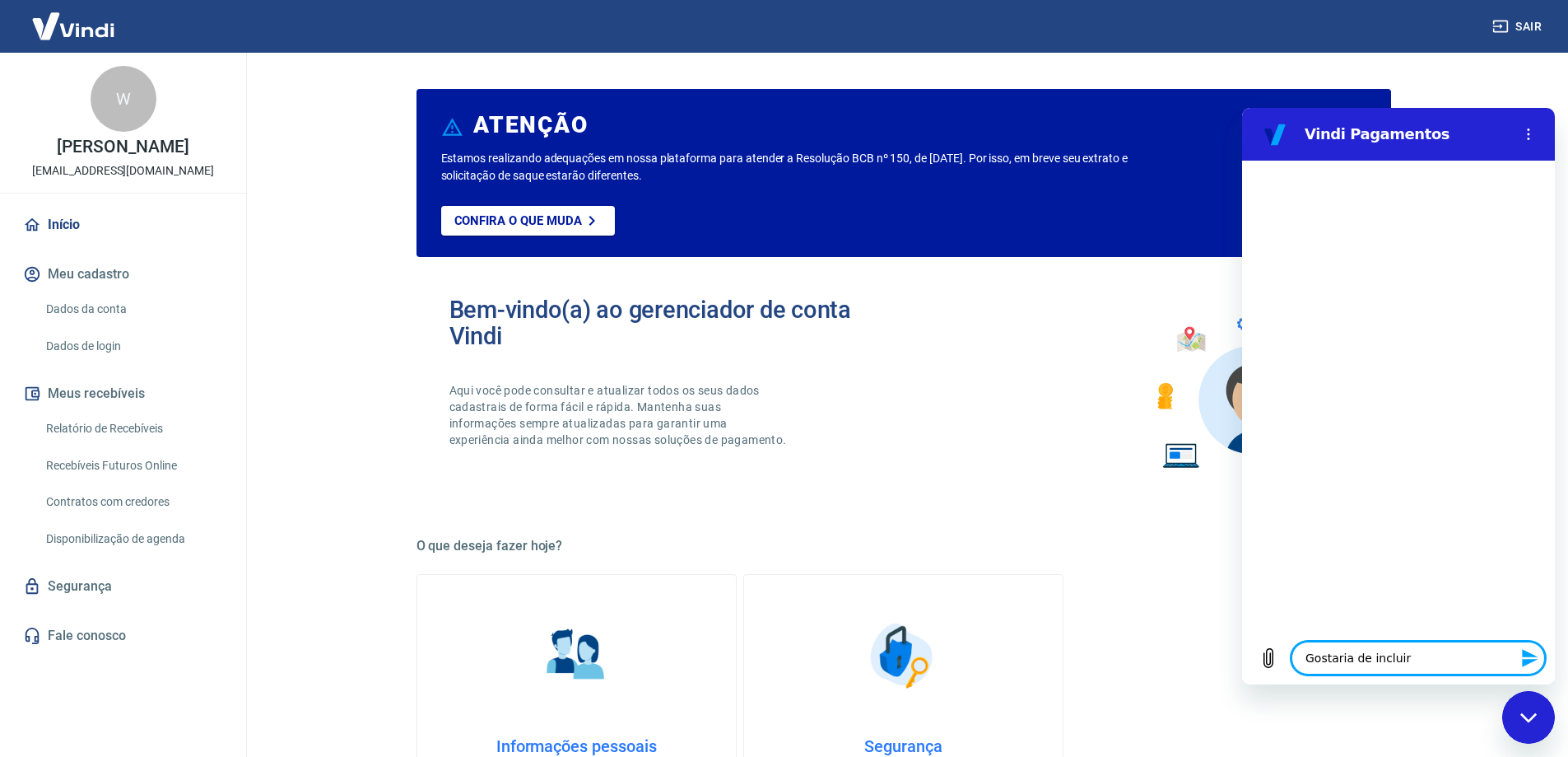
type textarea "Gostaria de incluir"
type textarea "x"
type textarea "Gostaria de incluir m"
type textarea "x"
type textarea "Gostaria de incluir mi"
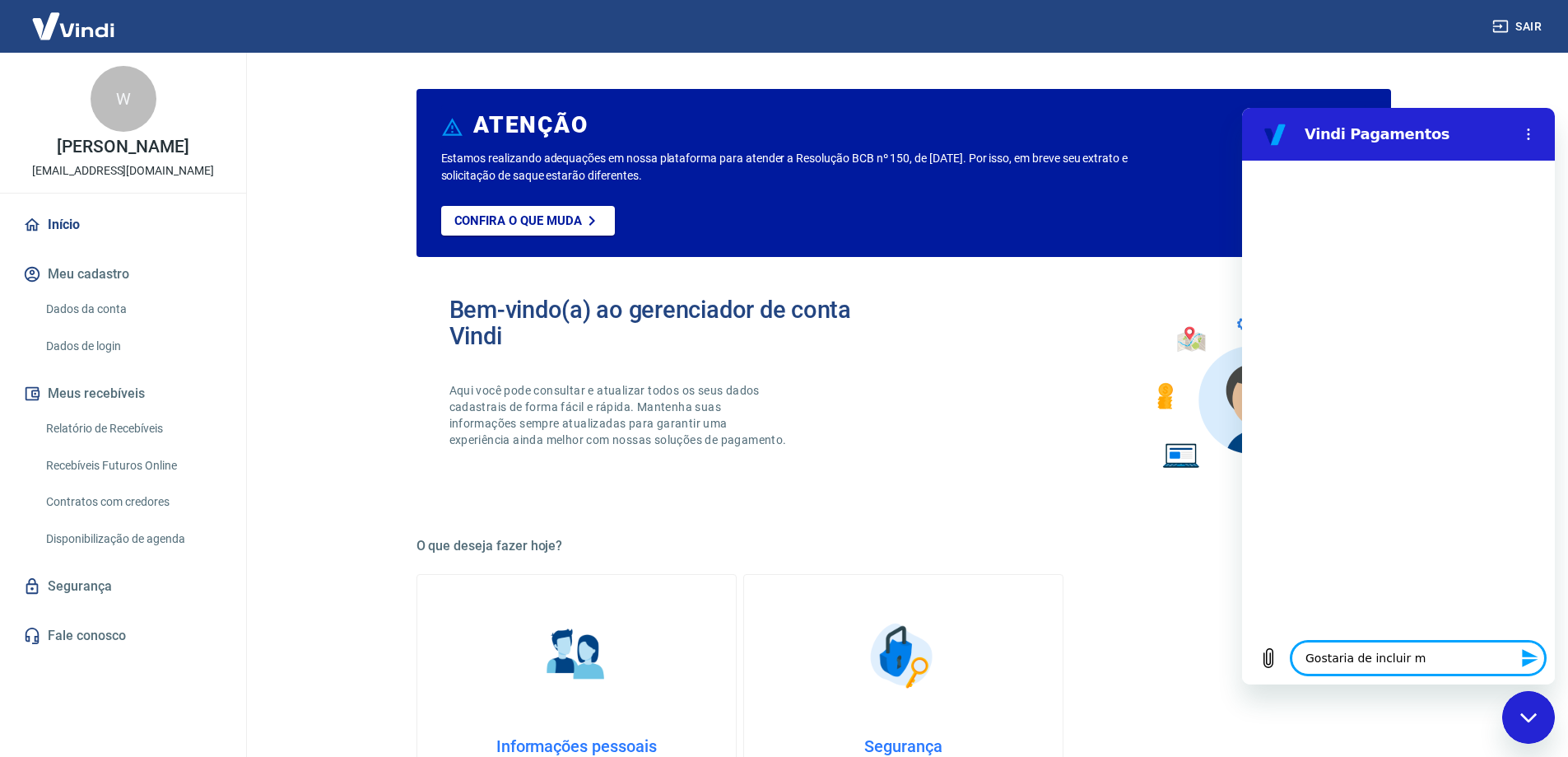
type textarea "x"
type textarea "Gostaria de incluir min"
type textarea "x"
type textarea "Gostaria de incluir minh"
type textarea "x"
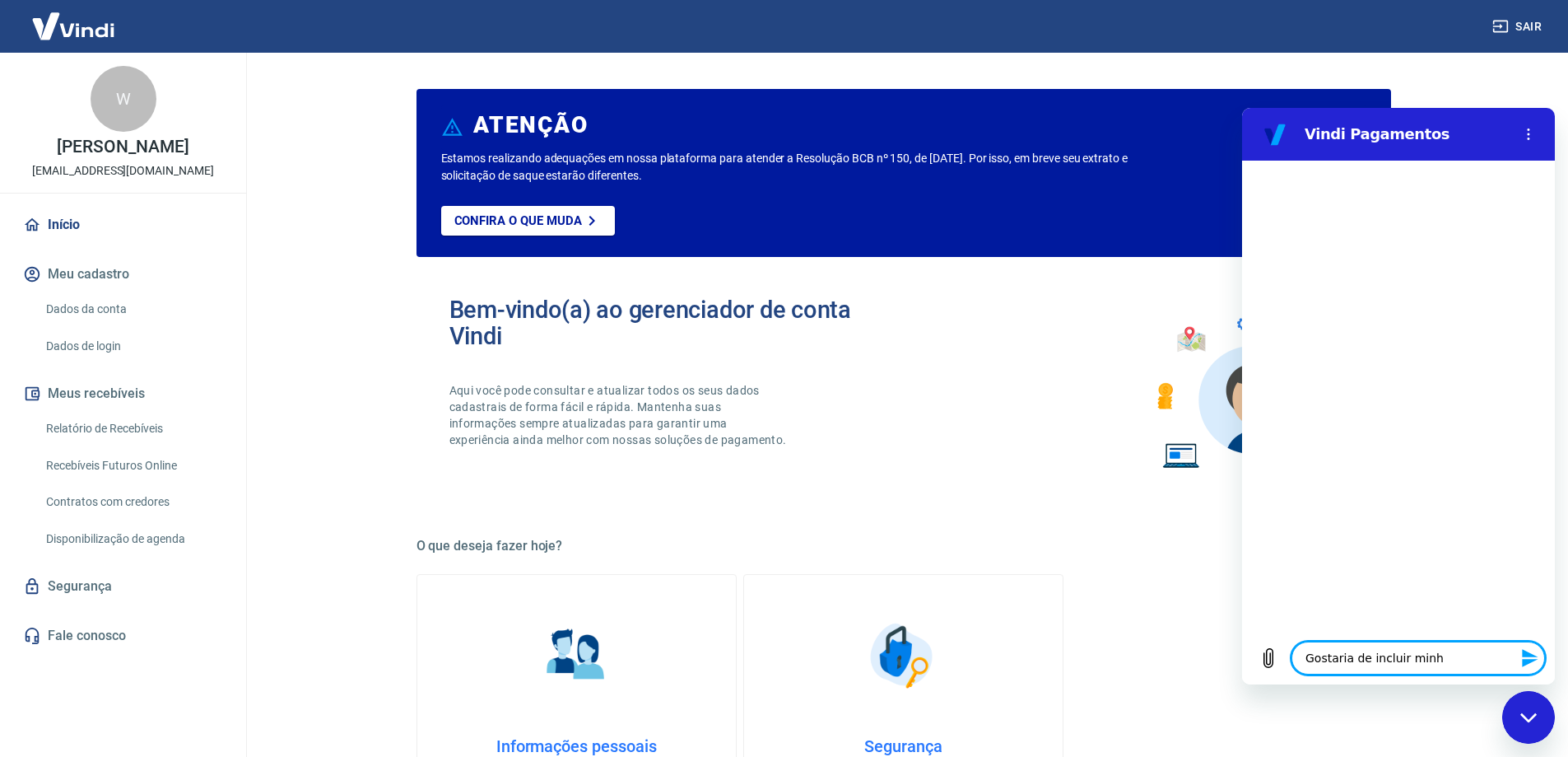
type textarea "Gostaria de incluir minha"
type textarea "x"
type textarea "Gostaria de incluir minha"
type textarea "x"
type textarea "Gostaria de incluir minha d"
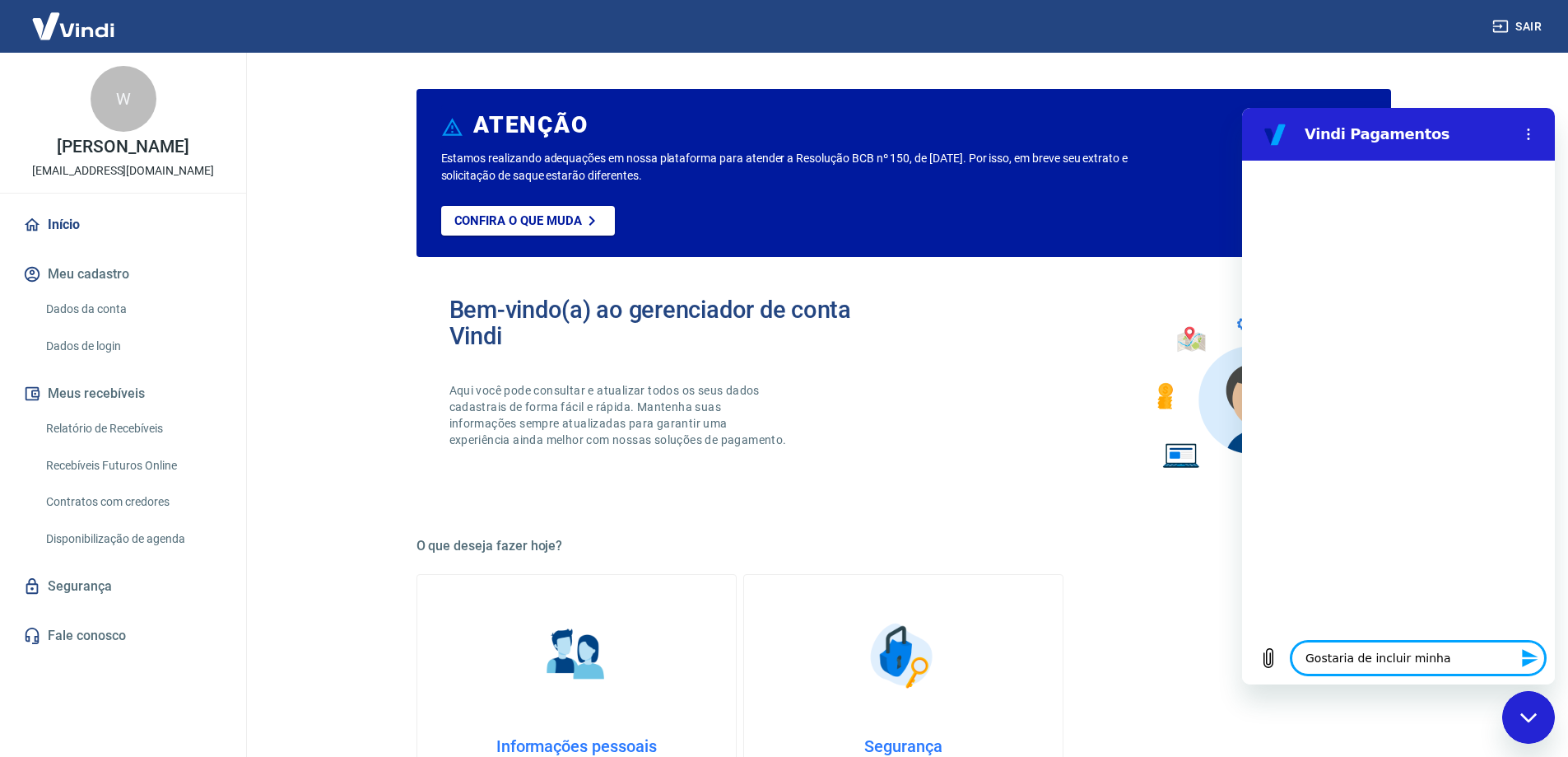
type textarea "x"
type textarea "Gostaria de incluir minha do"
type textarea "x"
type textarea "Gostaria de incluir minha doc"
type textarea "x"
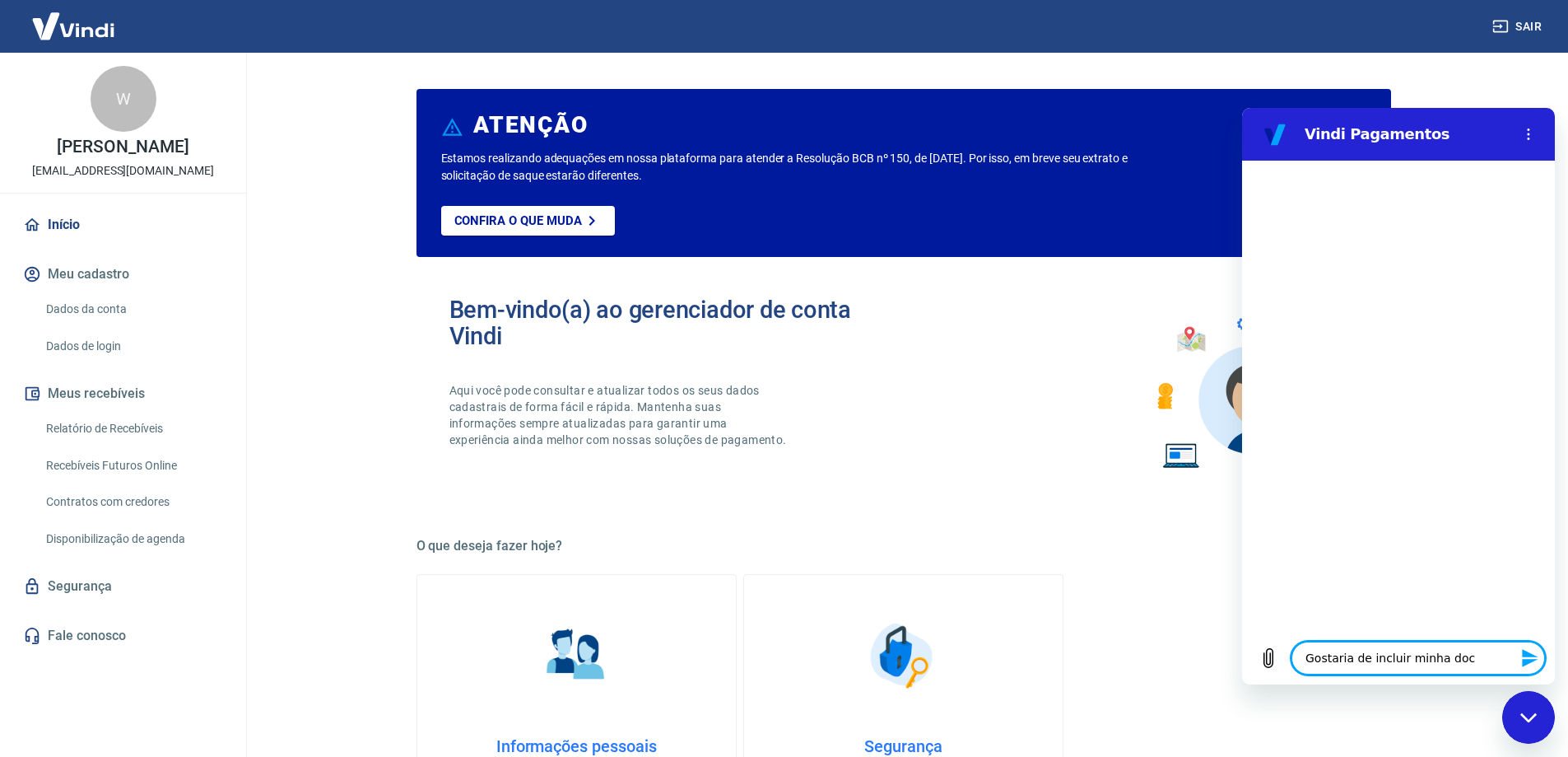
type textarea "Gostaria de incluir minha docu"
type textarea "x"
type textarea "Gostaria de incluir minha docum"
type textarea "x"
type textarea "Gostaria de incluir minha docume"
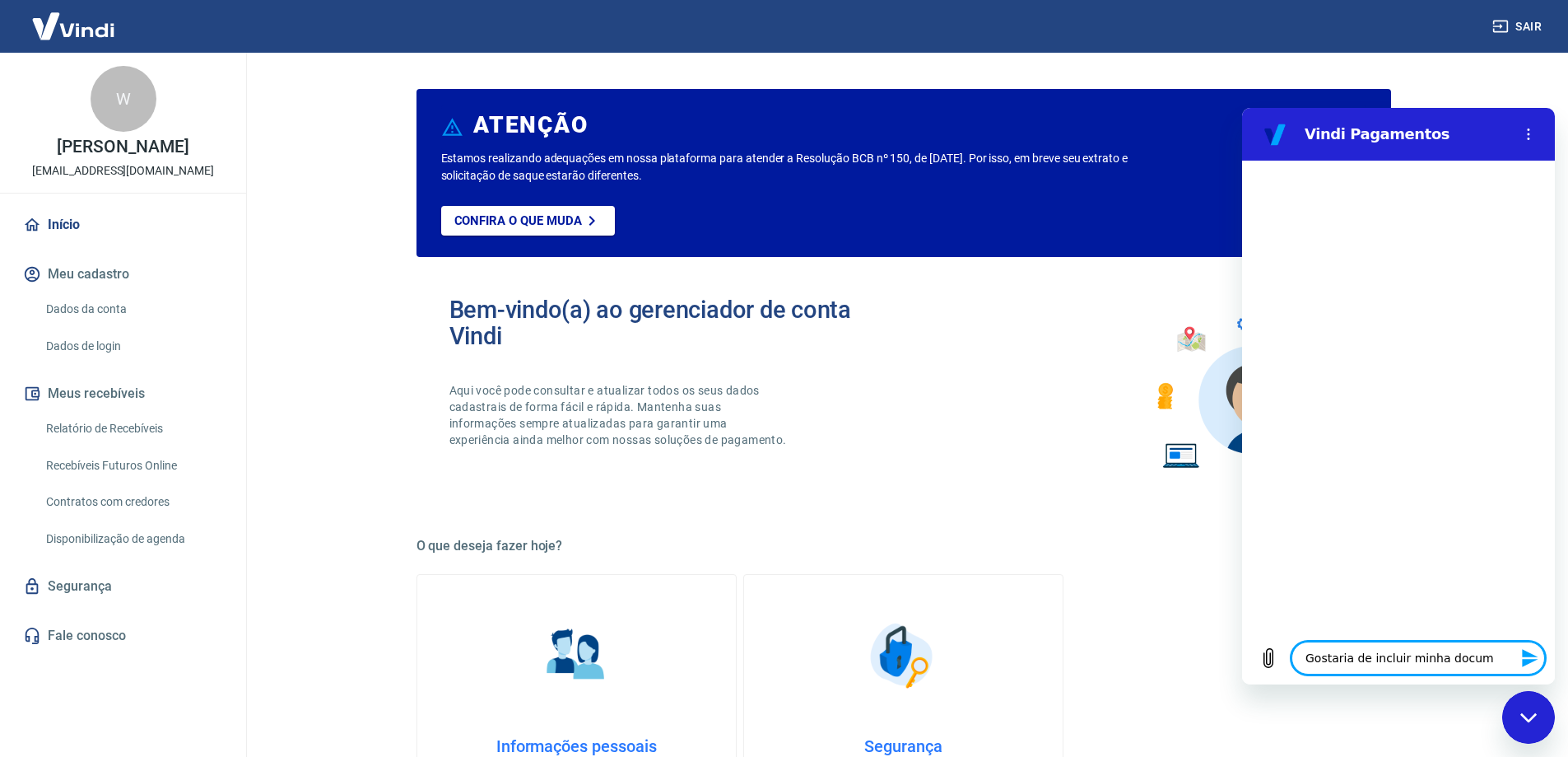
type textarea "x"
type textarea "Gostaria de incluir minha documen"
type textarea "x"
type textarea "Gostaria de incluir minha document"
type textarea "x"
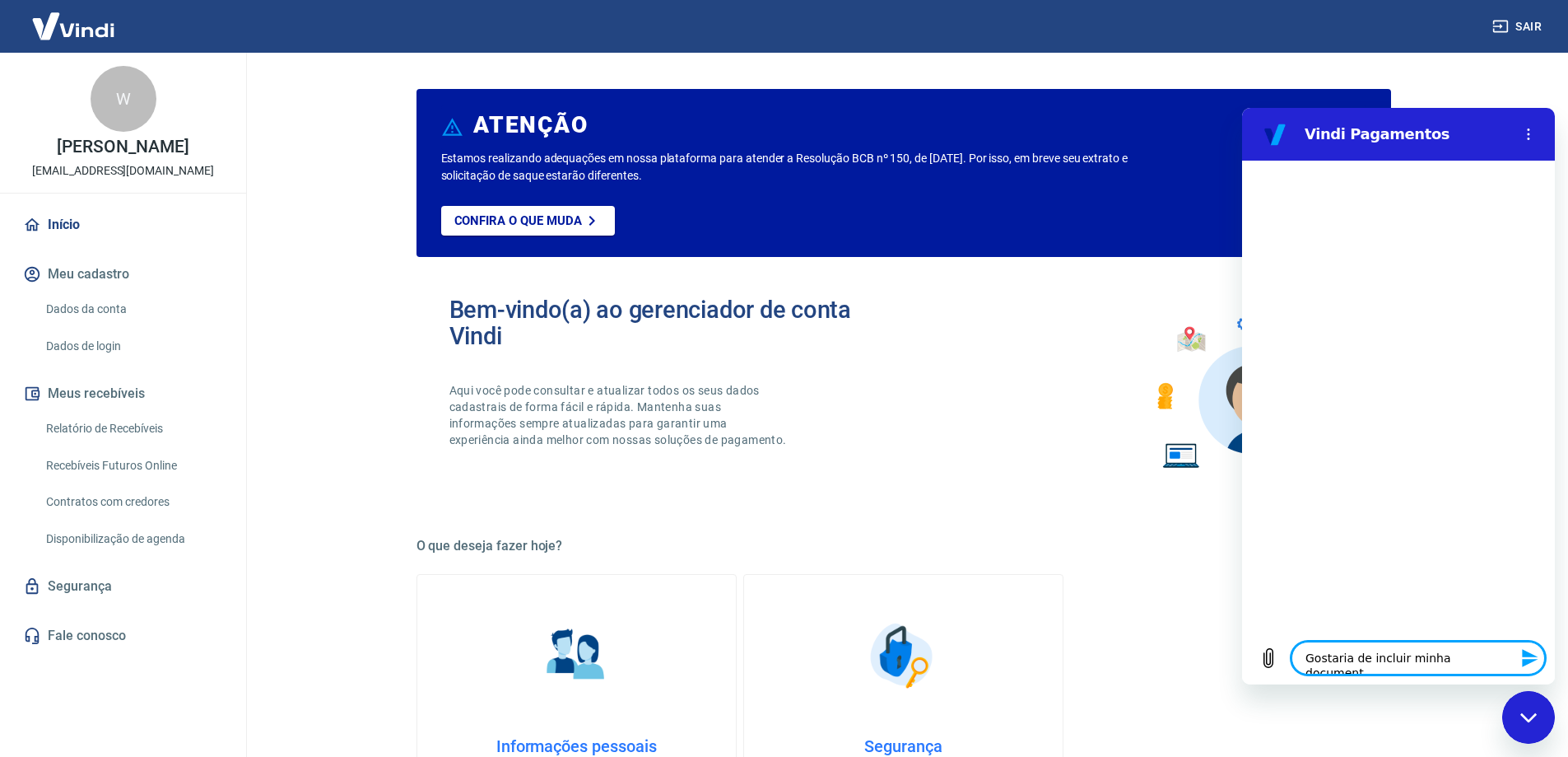
type textarea "Gostaria de incluir minha documenta"
type textarea "x"
type textarea "Gostaria de incluir minha documentaç"
type textarea "x"
type textarea "Gostaria de incluir minha documentaçã"
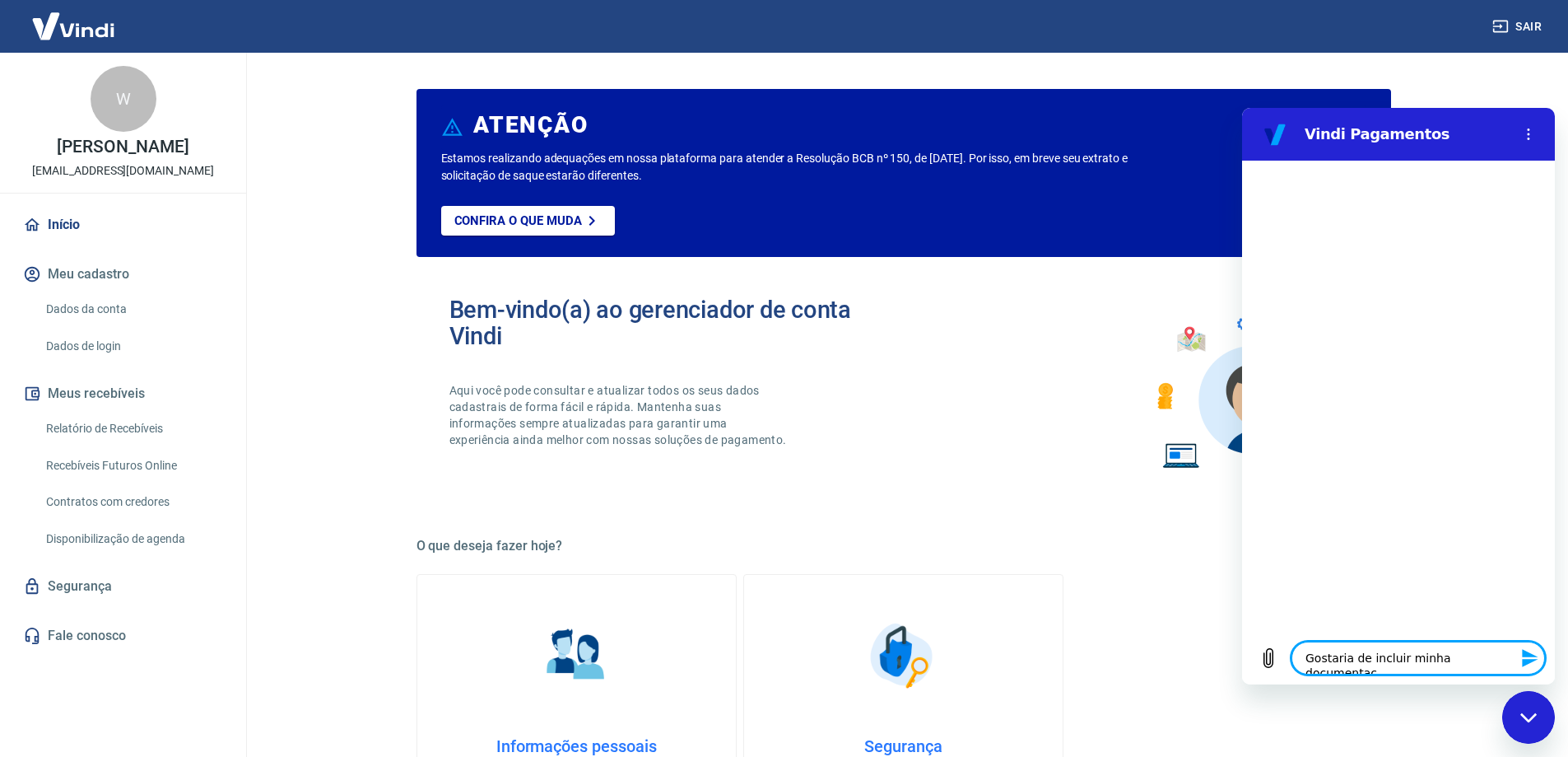
type textarea "x"
type textarea "Gostaria de incluir minha documentação"
type textarea "x"
type textarea "Gostaria de incluir minha documentação"
type textarea "x"
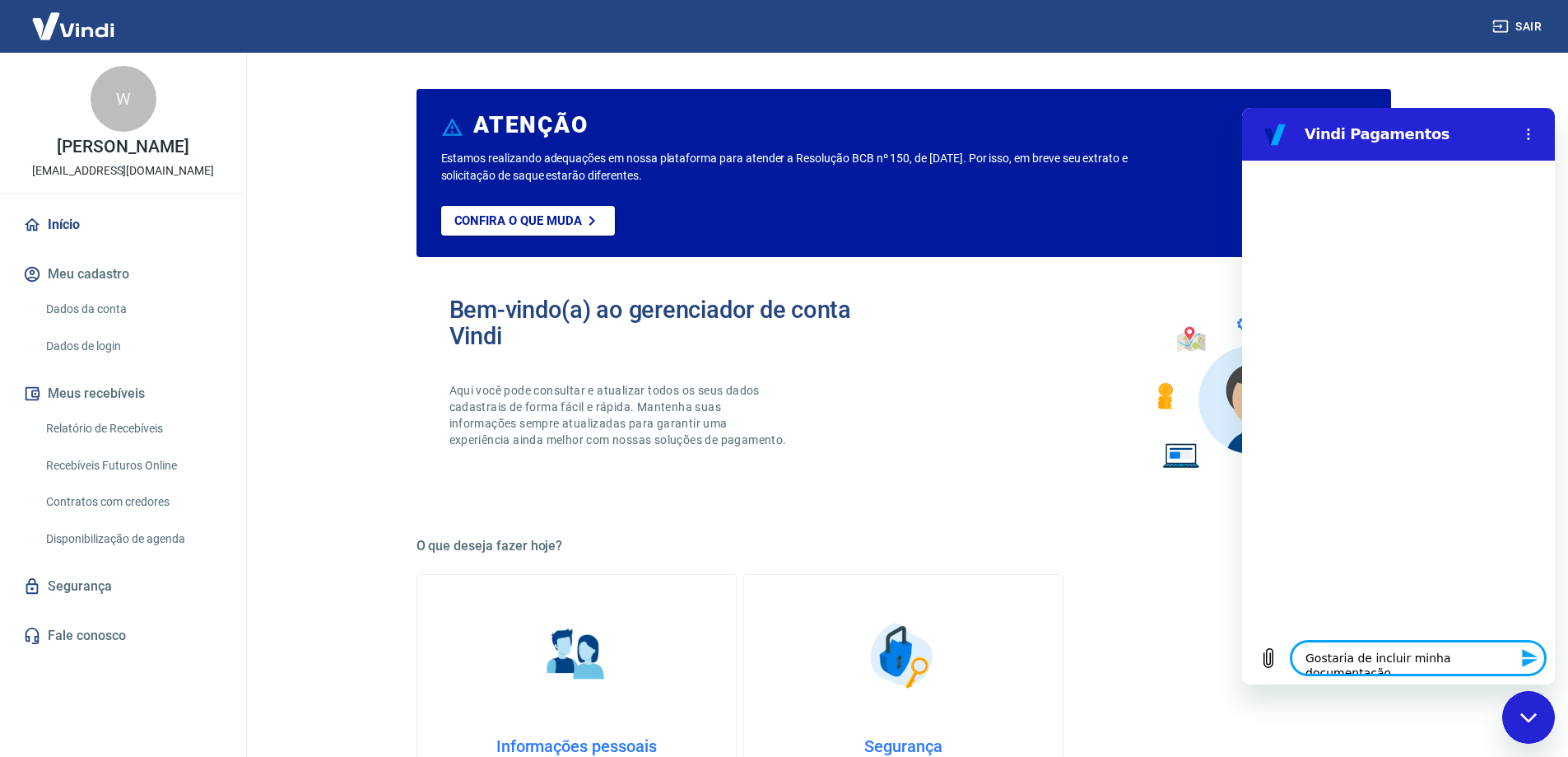
type textarea "Gostaria de incluir minha documentação d"
type textarea "x"
type textarea "Gostaria de incluir minha documentação da"
type textarea "x"
type textarea "Gostaria de incluir minha documentação da"
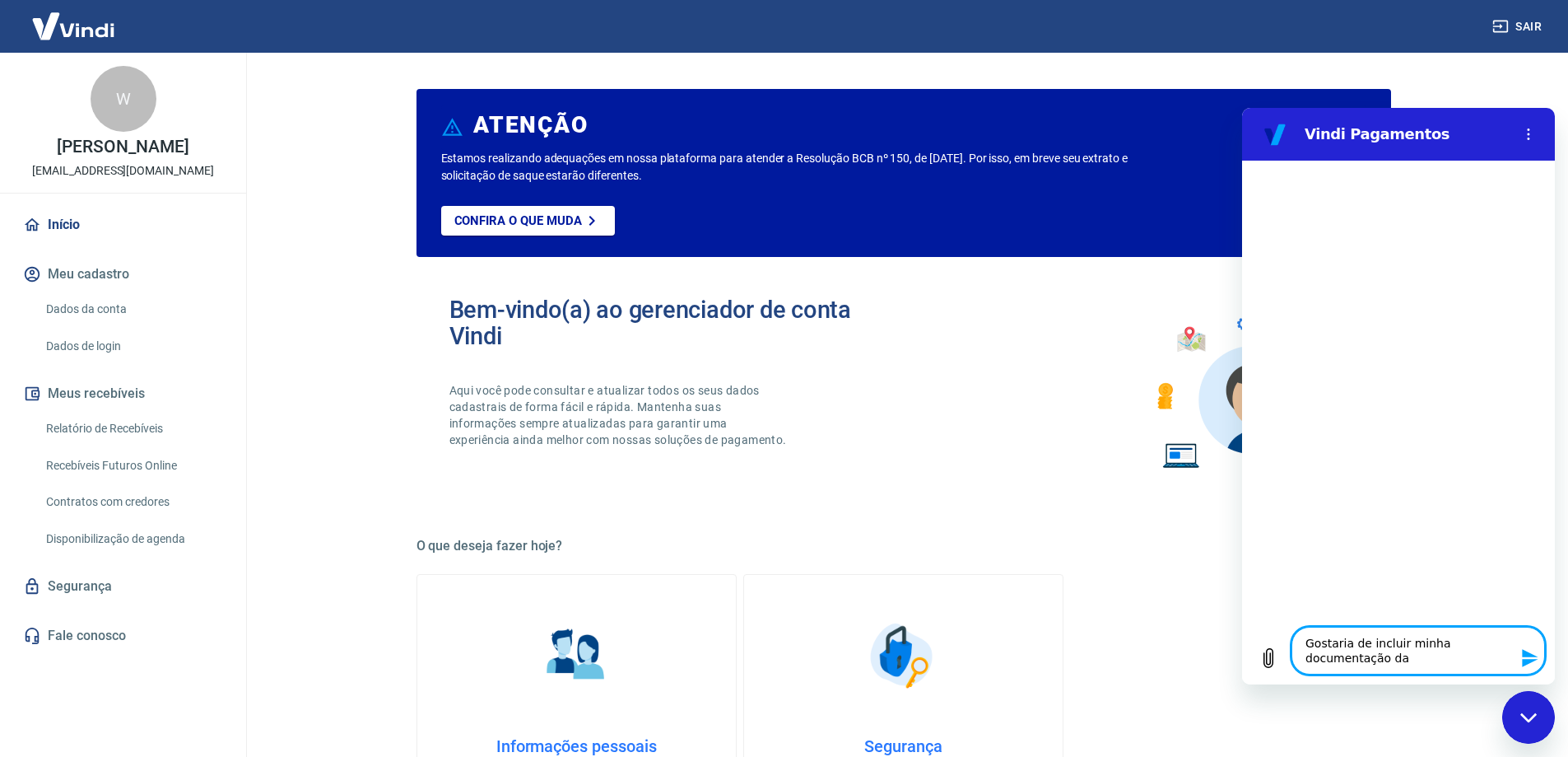
type textarea "x"
type textarea "Gostaria de incluir minha documentação da c"
type textarea "x"
type textarea "Gostaria de incluir minha documentação da co"
type textarea "x"
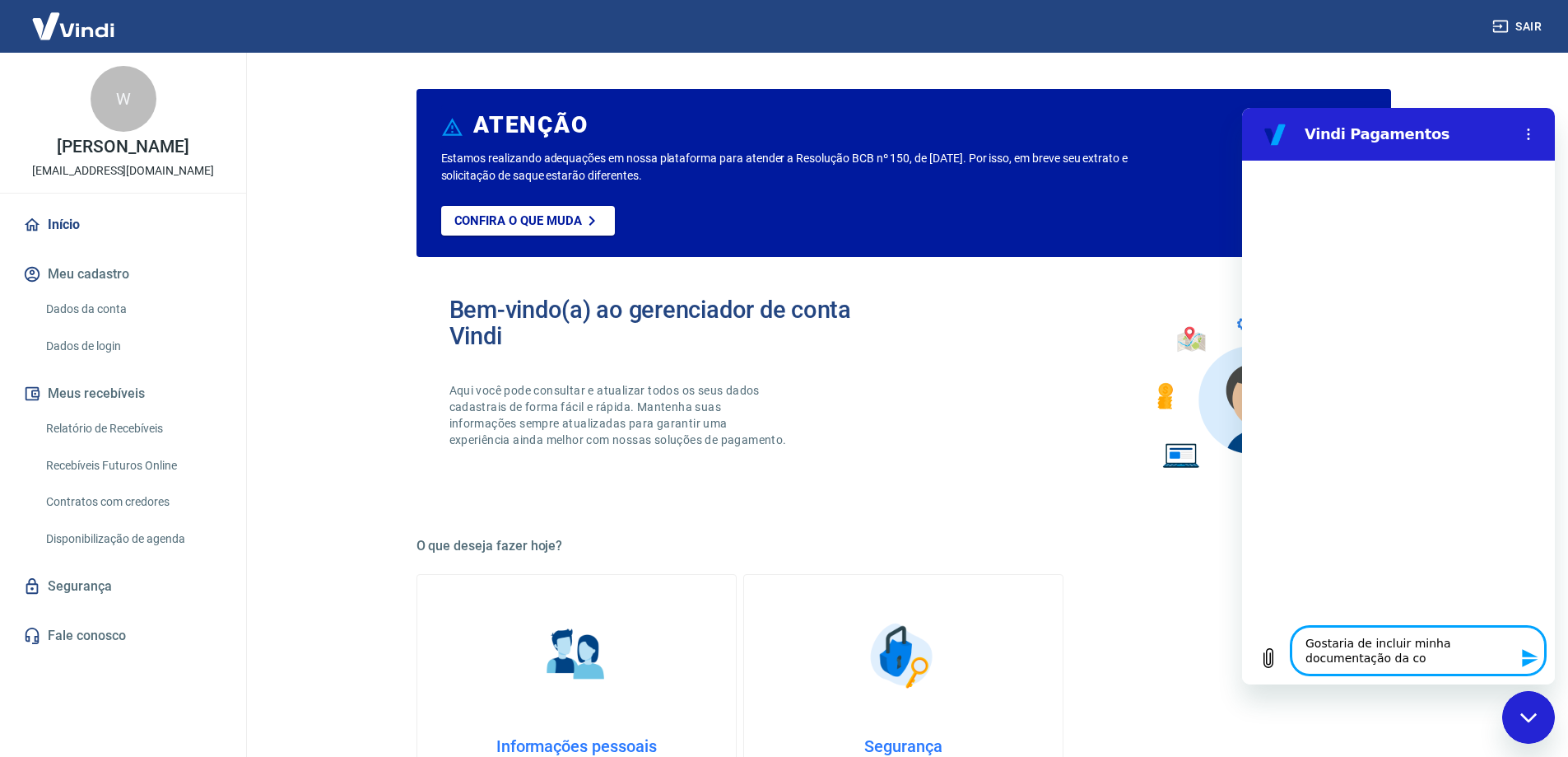
type textarea "Gostaria de incluir minha documentação da con"
type textarea "x"
type textarea "Gostaria de incluir minha documentação da cont"
type textarea "x"
type textarea "Gostaria de incluir minha documentação da conta"
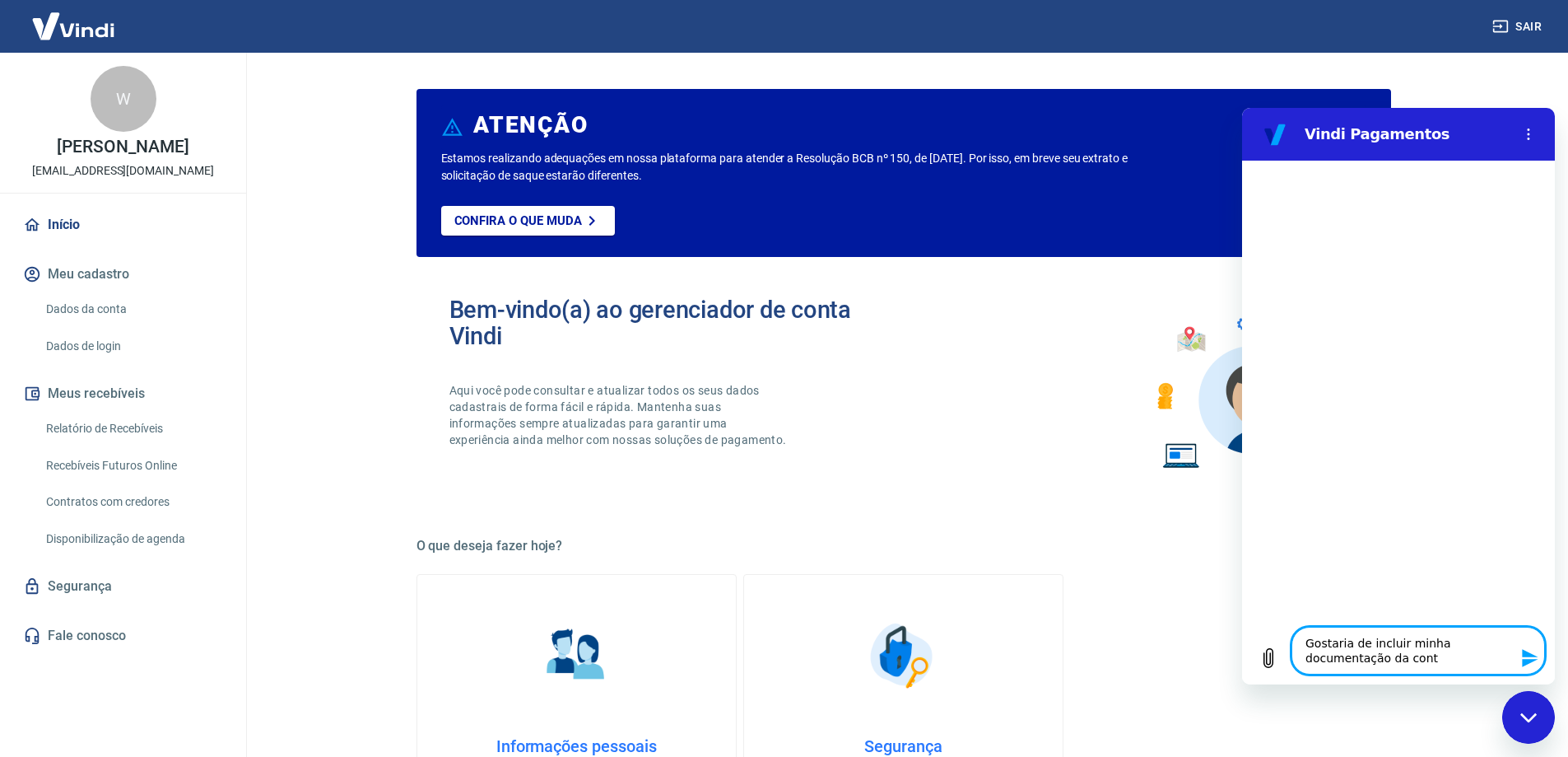
type textarea "x"
type textarea "Gostaria de incluir minha documentação da conta"
type textarea "x"
type textarea "Gostaria de incluir minha documentação da conta d"
type textarea "x"
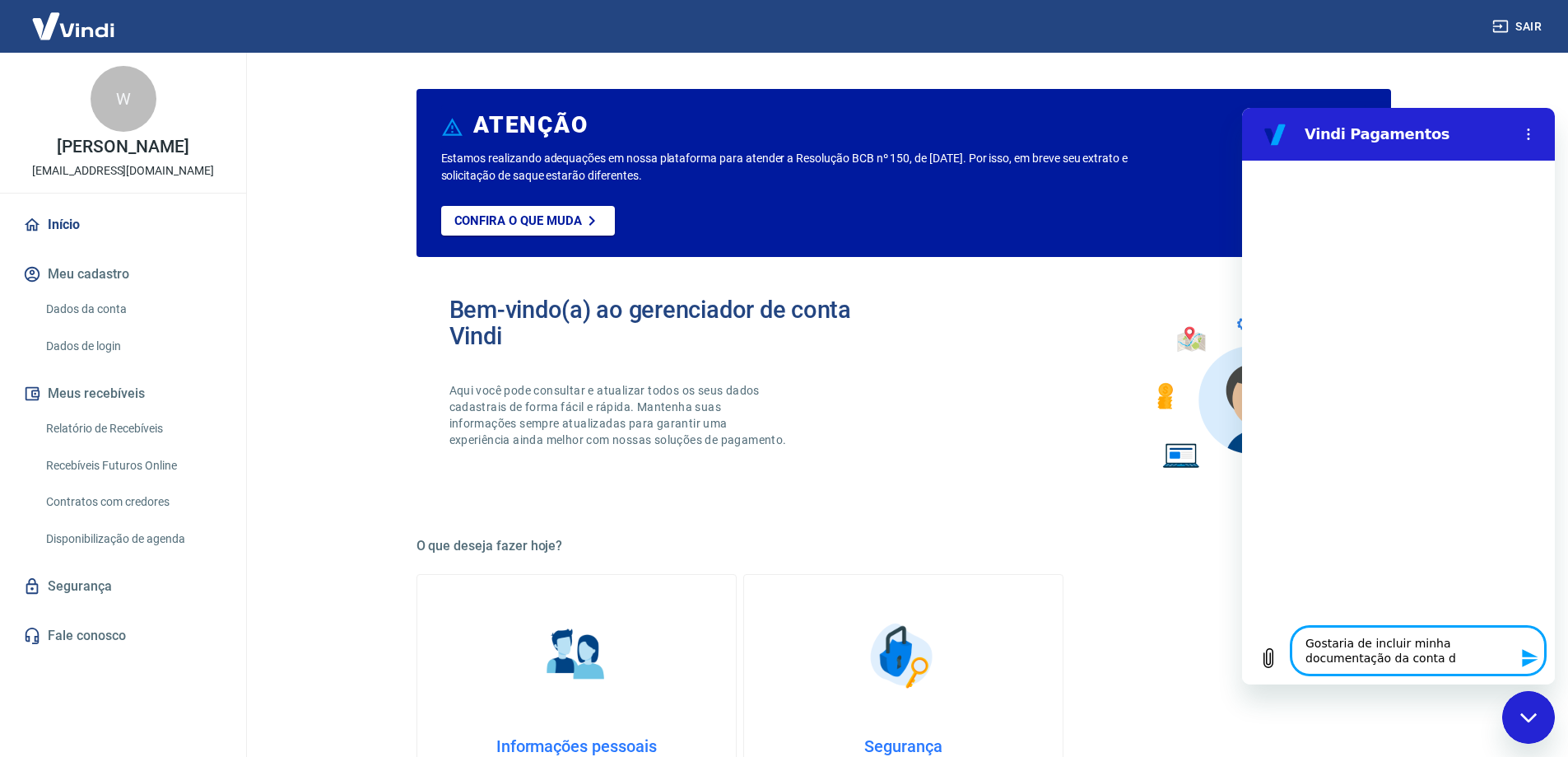
type textarea "Gostaria de incluir minha documentação da conta di"
type textarea "x"
type textarea "Gostaria de incluir minha documentação da conta dif"
type textarea "x"
type textarea "Gostaria de incluir minha documentação da conta di"
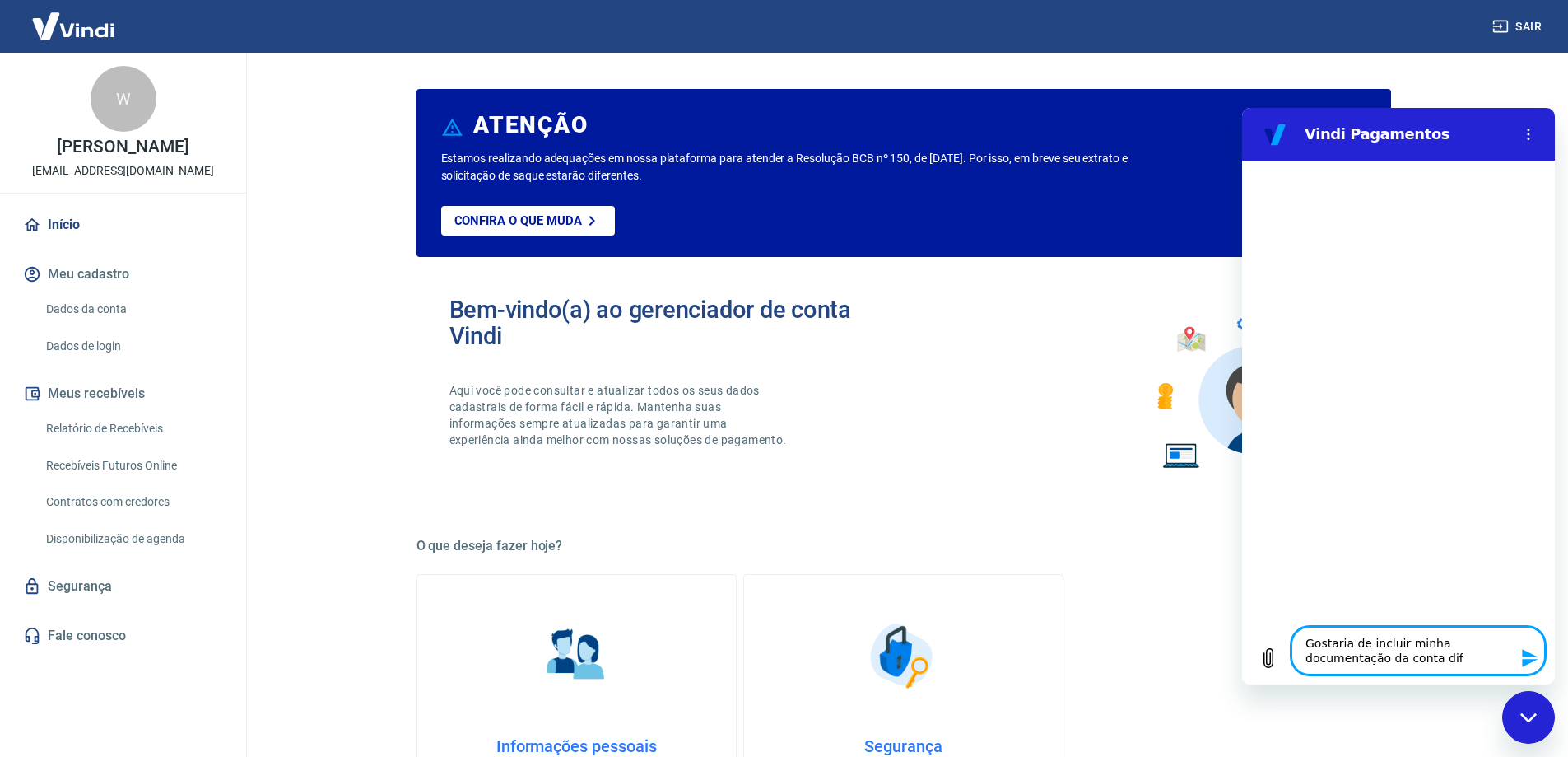
type textarea "x"
type textarea "Gostaria de incluir minha documentação da conta dig"
type textarea "x"
type textarea "Gostaria de incluir minha documentação da conta digi"
type textarea "x"
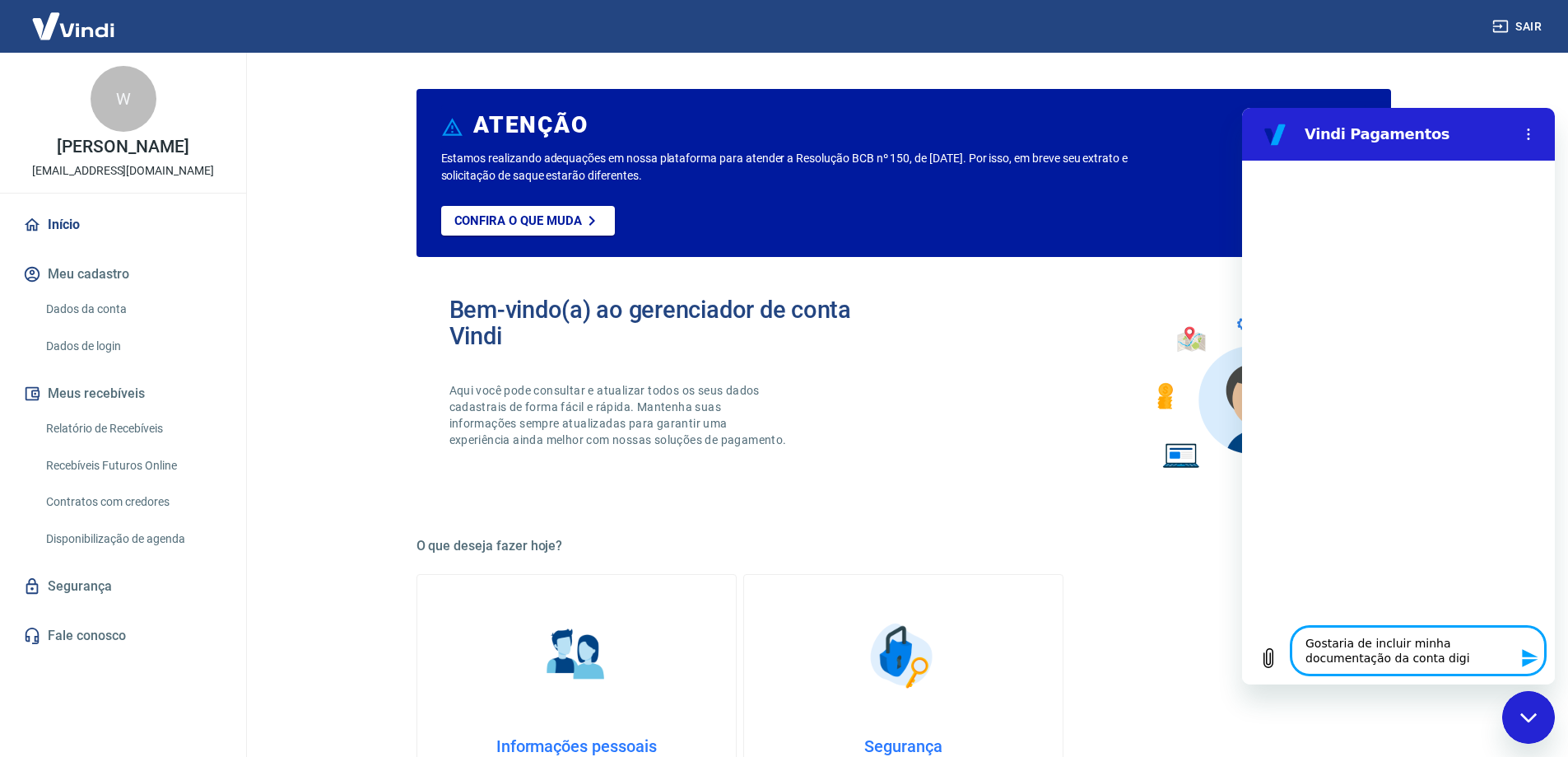
type textarea "Gostaria de incluir minha documentação da conta digir"
type textarea "x"
type textarea "Gostaria de incluir minha documentação da conta digira"
type textarea "x"
type textarea "Gostaria de incluir minha documentação da conta digiral"
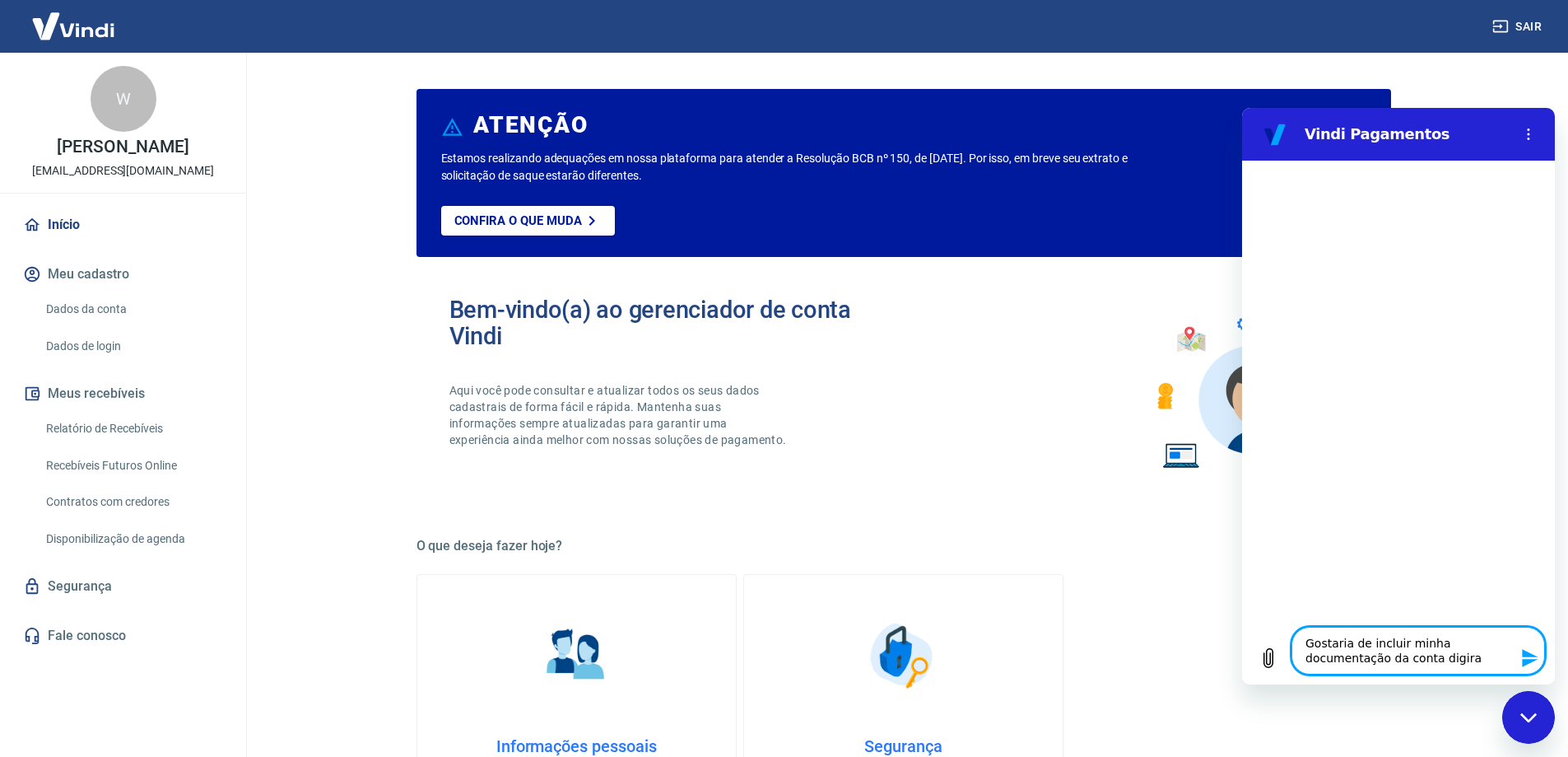
type textarea "x"
type textarea "Gostaria de incluir minha documentação da conta digira"
type textarea "x"
type textarea "Gostaria de incluir minha documentação da conta digir"
type textarea "x"
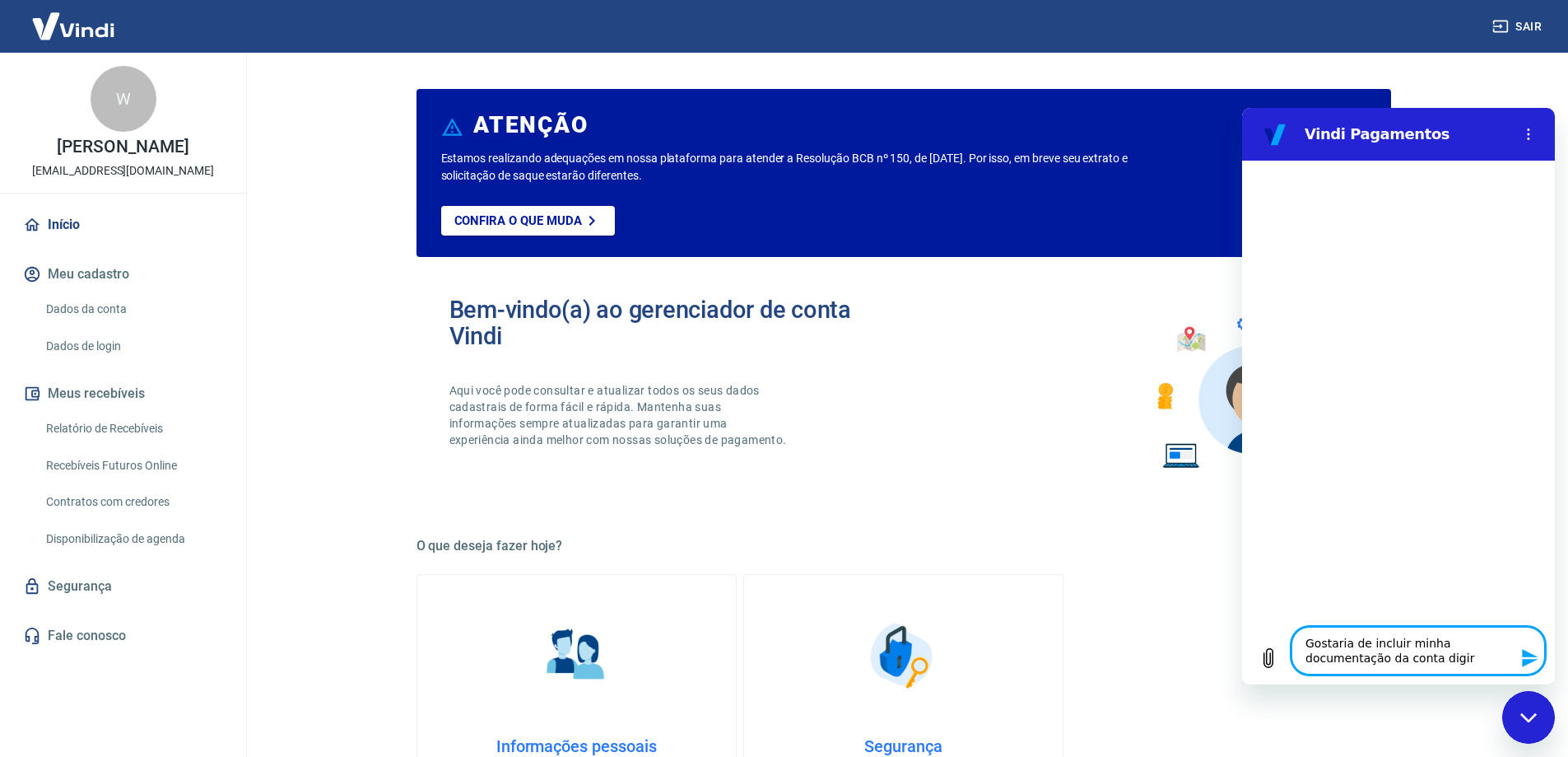
type textarea "Gostaria de incluir minha documentação da conta digi"
type textarea "x"
type textarea "Gostaria de incluir minha documentação da conta digit"
type textarea "x"
type textarea "Gostaria de incluir minha documentação da conta digita"
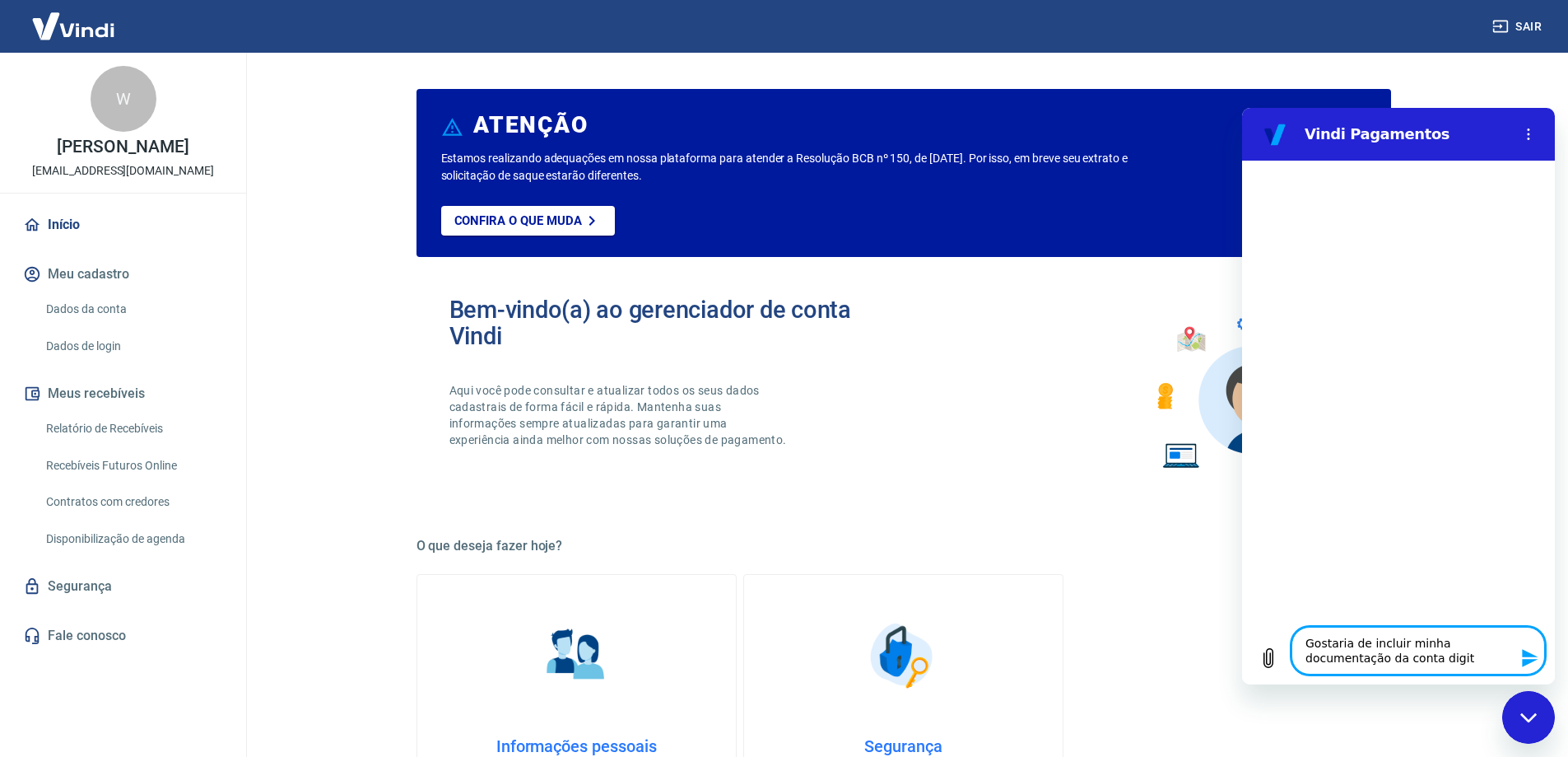
type textarea "x"
type textarea "Gostaria de incluir minha documentação da conta digital"
type textarea "x"
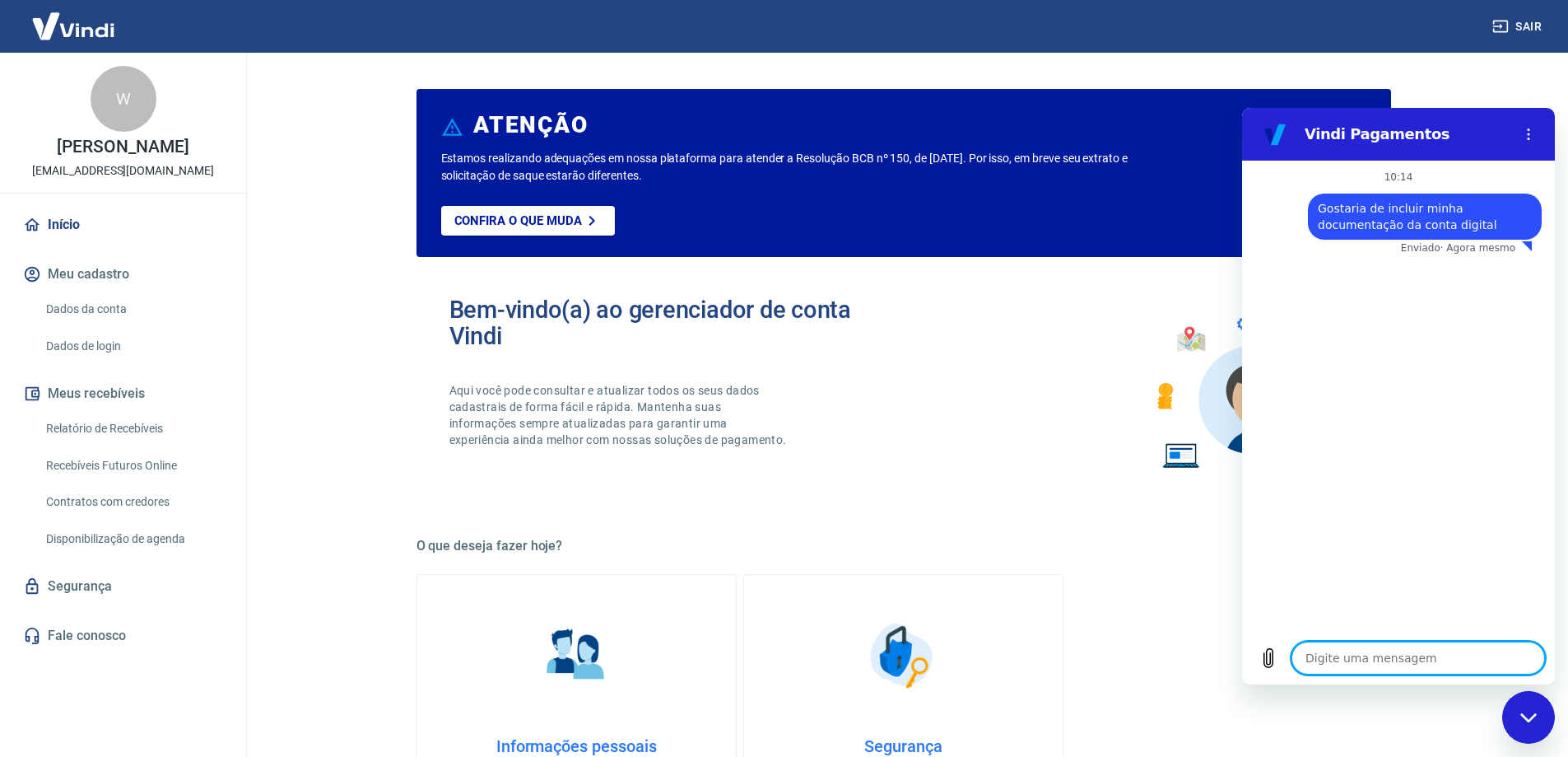
type textarea "x"
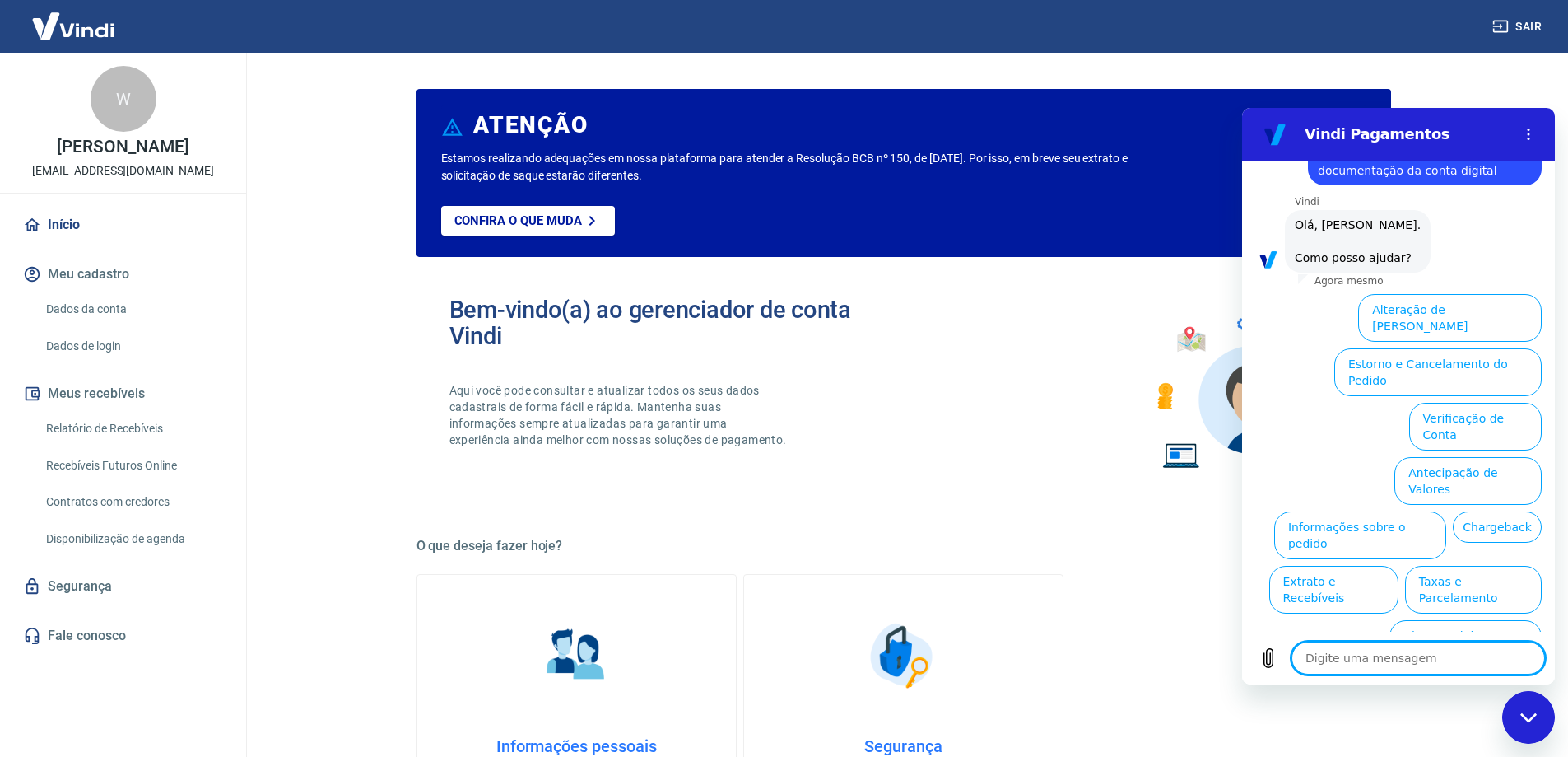
scroll to position [55, 0]
type textarea "x"
